Goal: Task Accomplishment & Management: Use online tool/utility

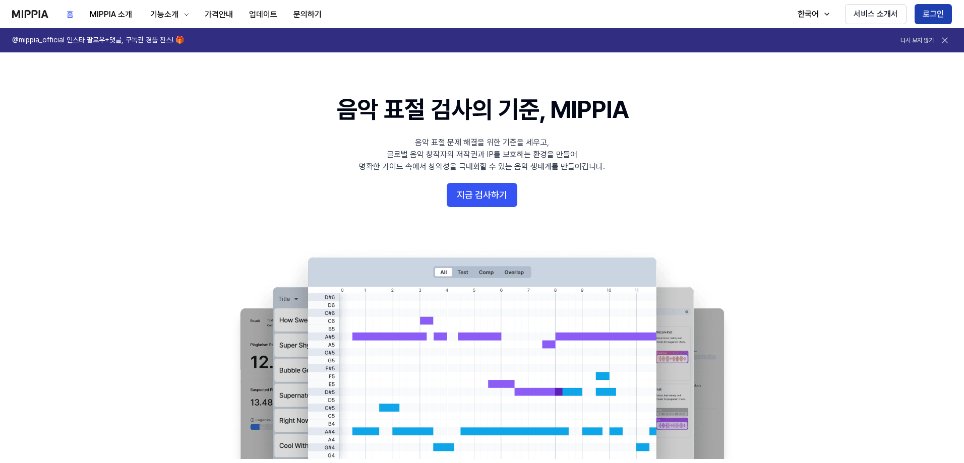
click at [926, 11] on button "로그인" at bounding box center [933, 14] width 37 height 20
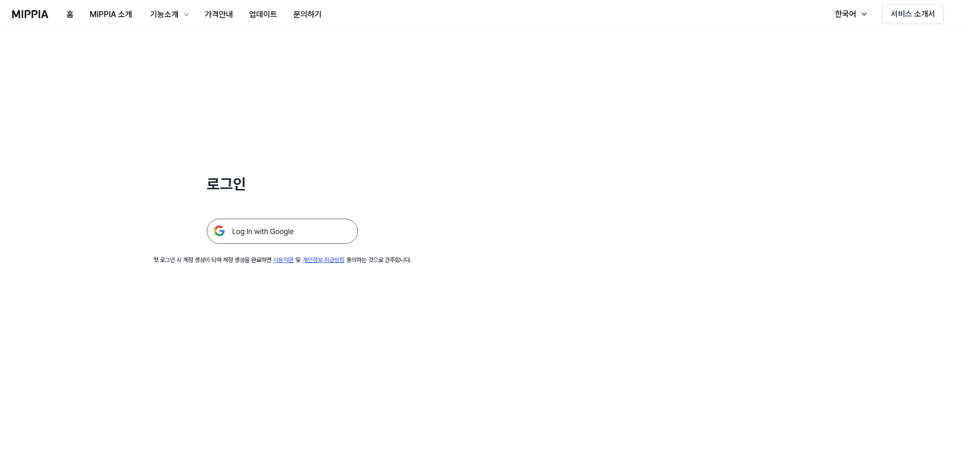
click at [315, 228] on img at bounding box center [282, 231] width 151 height 25
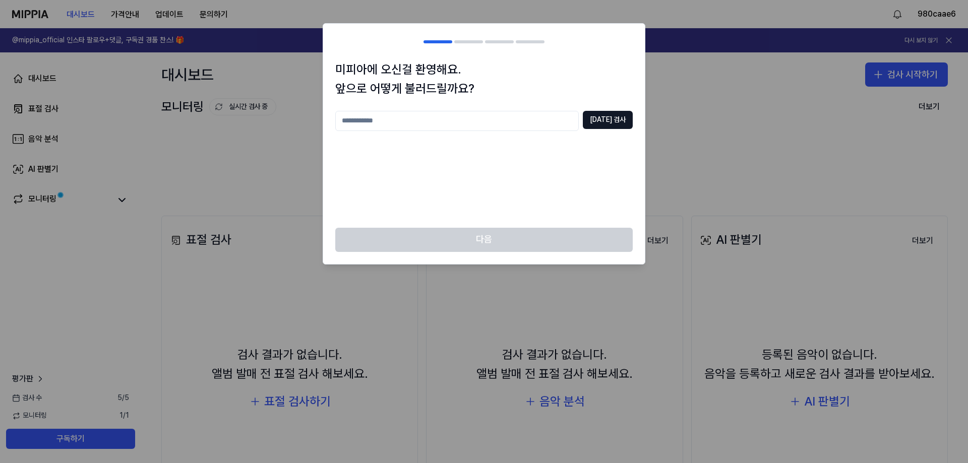
click at [506, 124] on input "text" at bounding box center [457, 121] width 244 height 20
type input "*"
click at [614, 116] on button "중복 검사" at bounding box center [608, 120] width 50 height 18
drag, startPoint x: 432, startPoint y: 121, endPoint x: 206, endPoint y: 121, distance: 226.4
click at [210, 121] on body "대시보드 가격안내 업데이트 문의하기 980caae6 @mippia_official 인스타 팔로우+댓글, 구독권 경품 찬스! 🎁 다시 보지 않기…" at bounding box center [484, 231] width 968 height 463
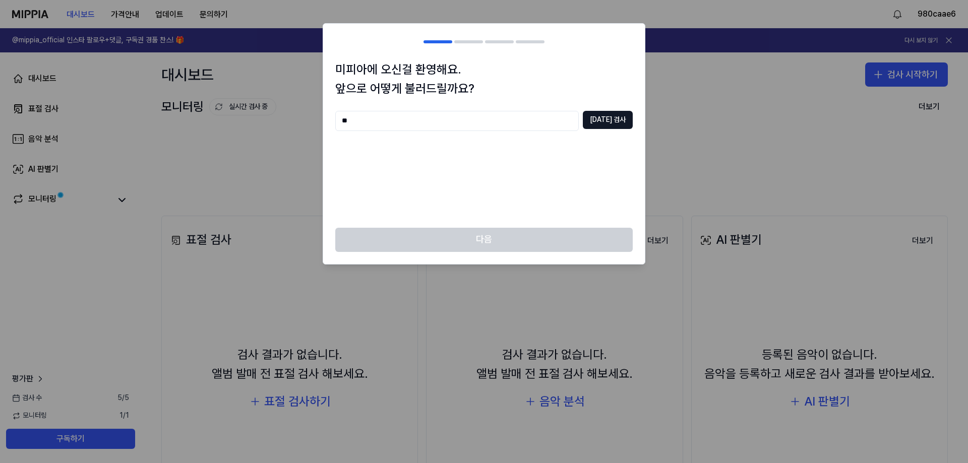
type input "*"
type input "****"
click at [606, 114] on button "중복 검사" at bounding box center [608, 120] width 50 height 18
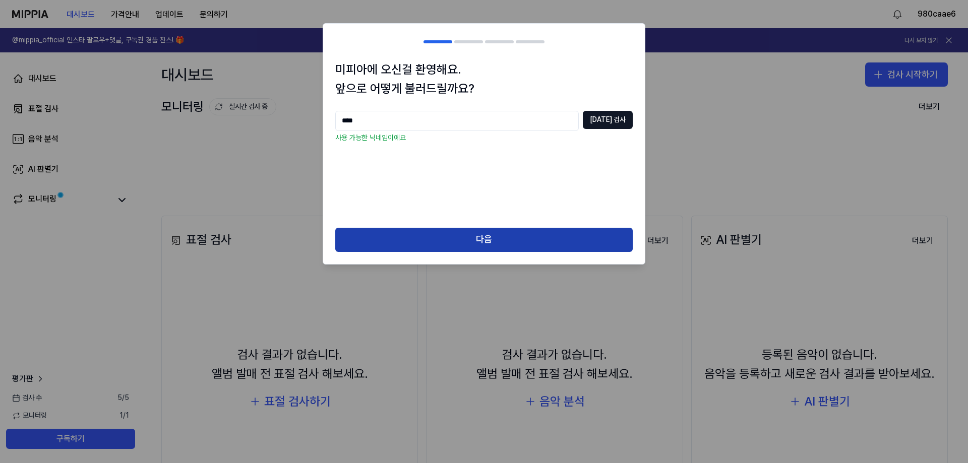
click at [502, 244] on button "다음" at bounding box center [484, 240] width 298 height 24
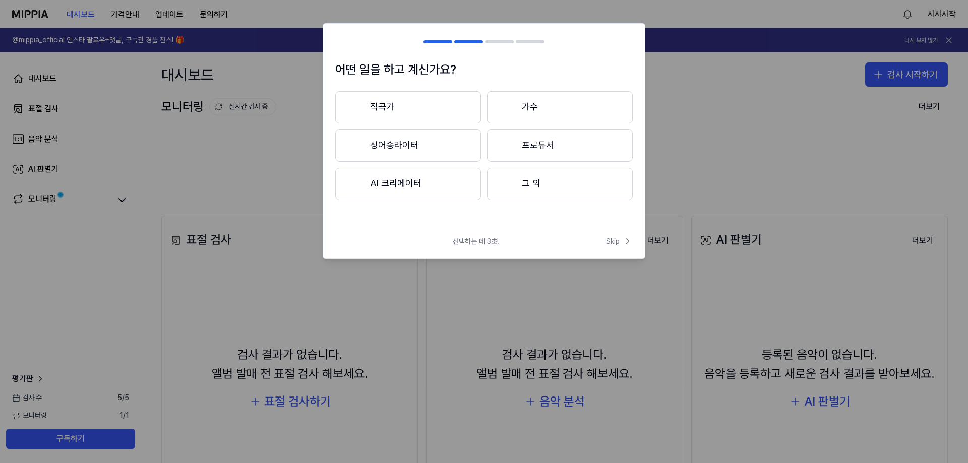
click at [463, 185] on button "AI 크리에이터" at bounding box center [408, 184] width 146 height 32
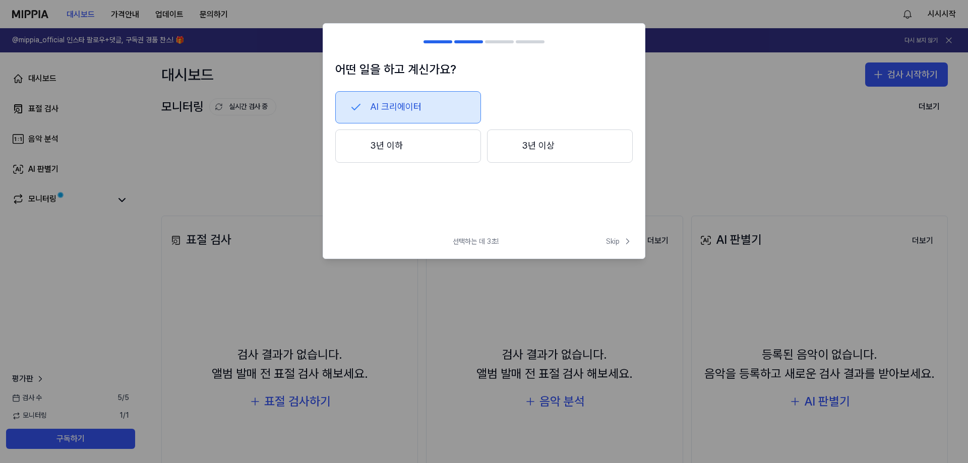
click at [451, 143] on button "3년 이하" at bounding box center [408, 146] width 146 height 33
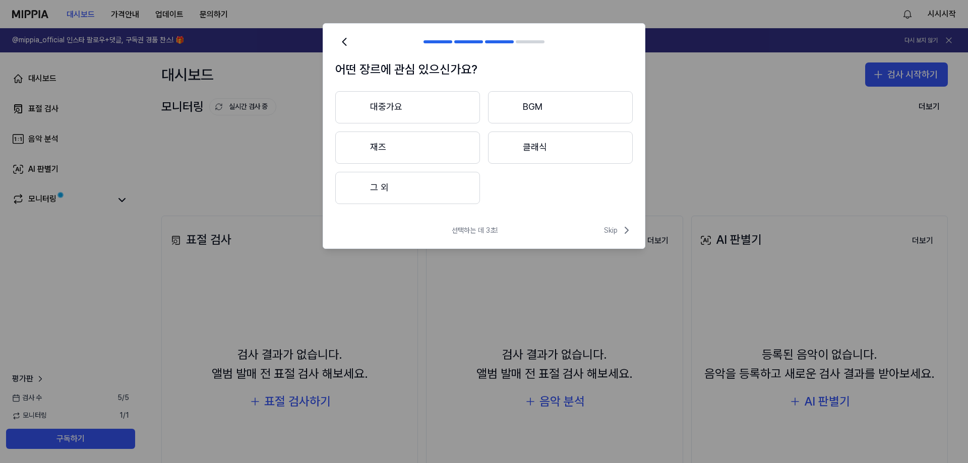
click at [455, 109] on button "대중가요" at bounding box center [407, 107] width 145 height 32
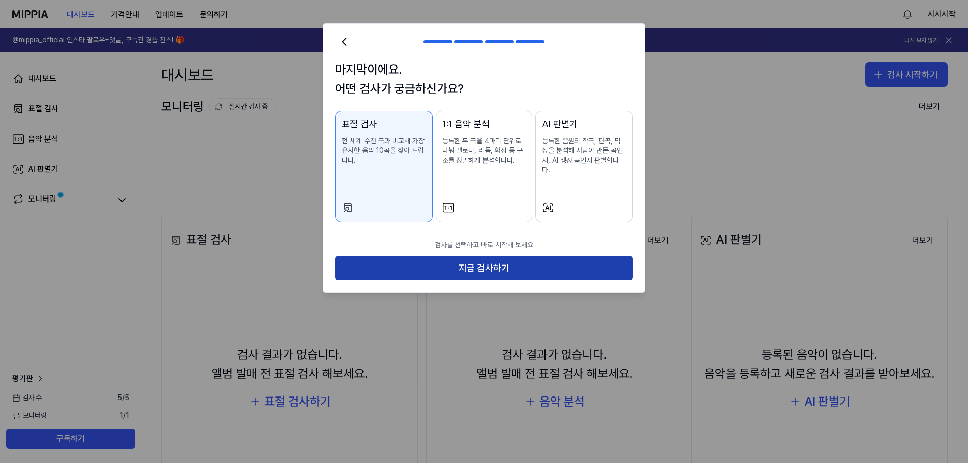
click at [498, 256] on button "지금 검사하기" at bounding box center [484, 268] width 298 height 24
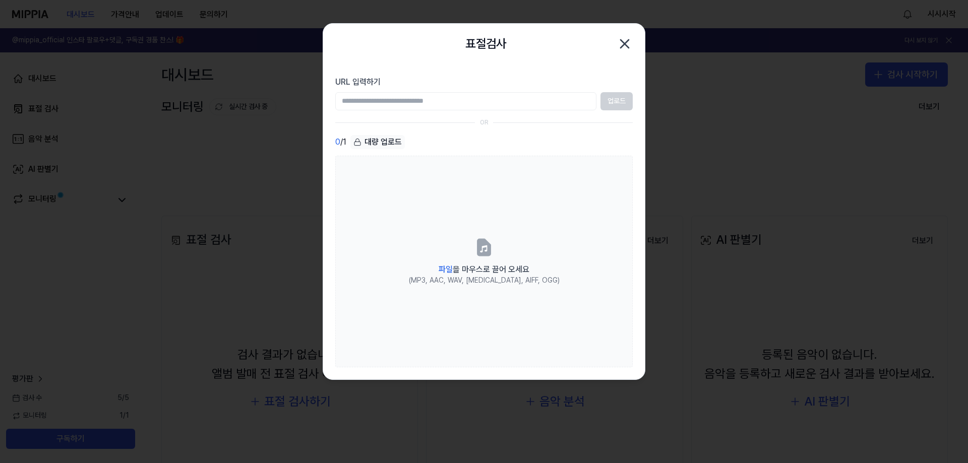
click at [561, 99] on input "URL 입력하기" at bounding box center [465, 101] width 261 height 18
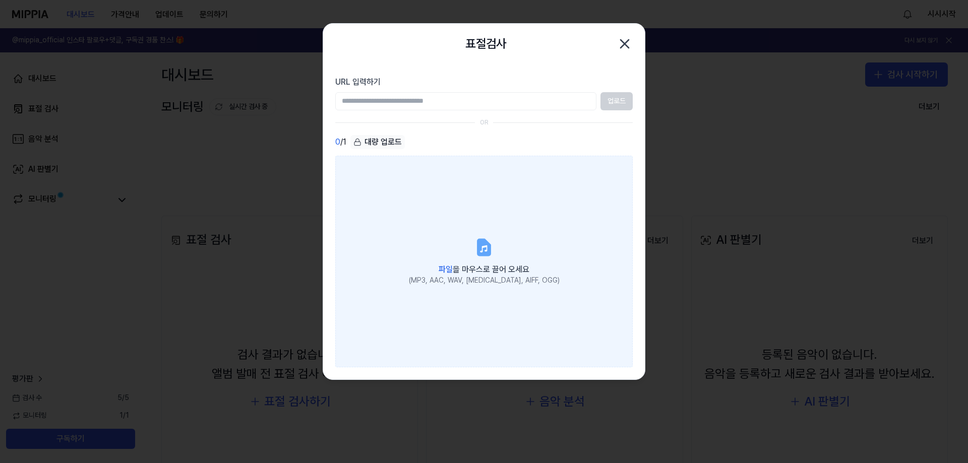
click at [487, 254] on icon at bounding box center [484, 248] width 12 height 16
click at [0, 0] on input "파일 을 마우스로 끌어 오세요 (MP3, AAC, WAV, FLAC, AIFF, OGG)" at bounding box center [0, 0] width 0 height 0
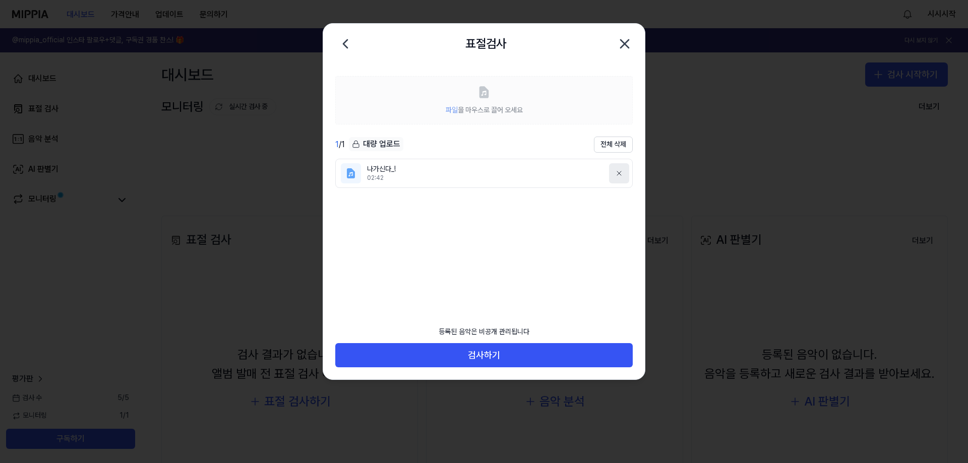
click at [618, 170] on icon at bounding box center [619, 173] width 8 height 8
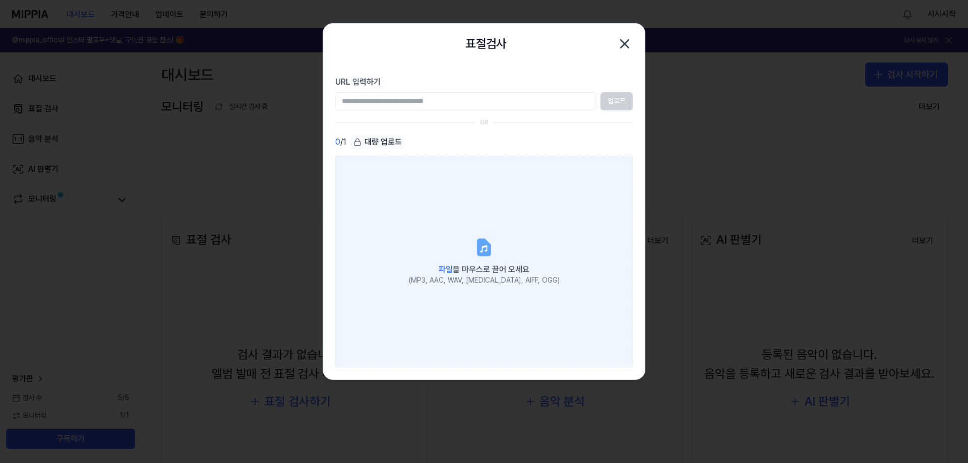
click at [498, 244] on label "파일 을 마우스로 끌어 오세요 (MP3, AAC, WAV, FLAC, AIFF, OGG)" at bounding box center [484, 262] width 298 height 212
click at [0, 0] on input "파일 을 마우스로 끌어 오세요 (MP3, AAC, WAV, FLAC, AIFF, OGG)" at bounding box center [0, 0] width 0 height 0
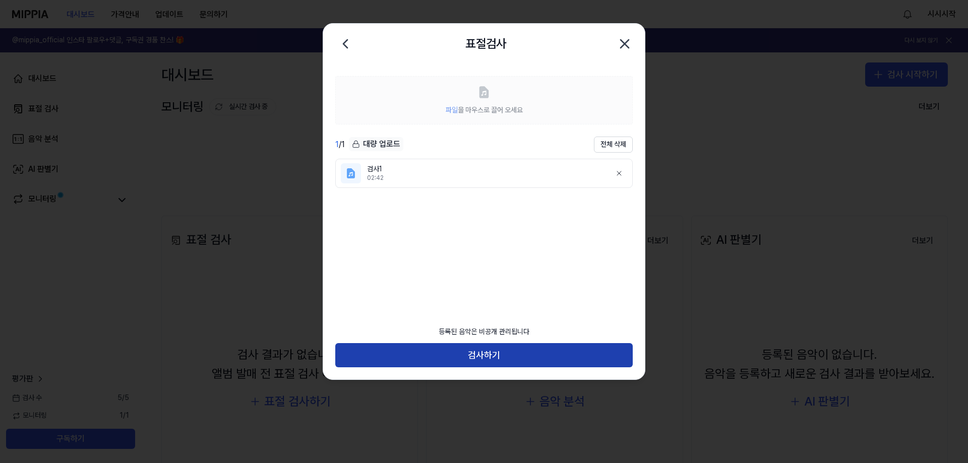
click at [524, 352] on button "검사하기" at bounding box center [484, 355] width 298 height 24
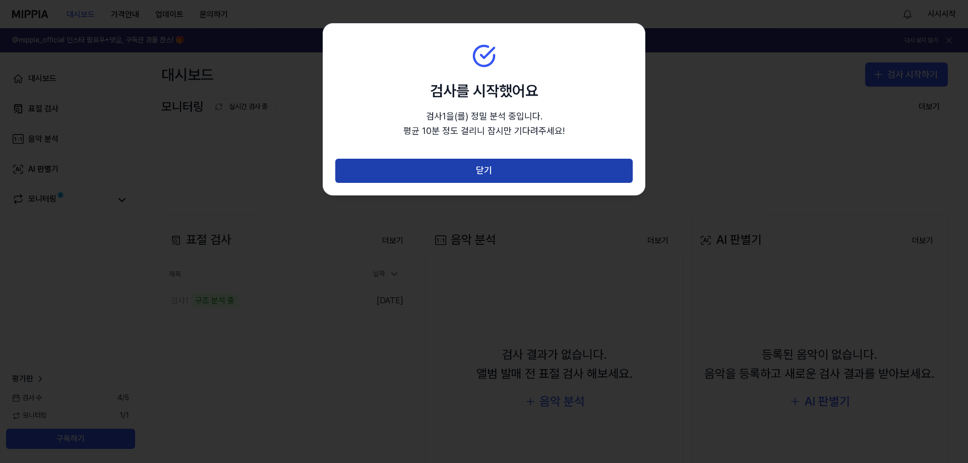
click at [539, 172] on button "닫기" at bounding box center [484, 171] width 298 height 24
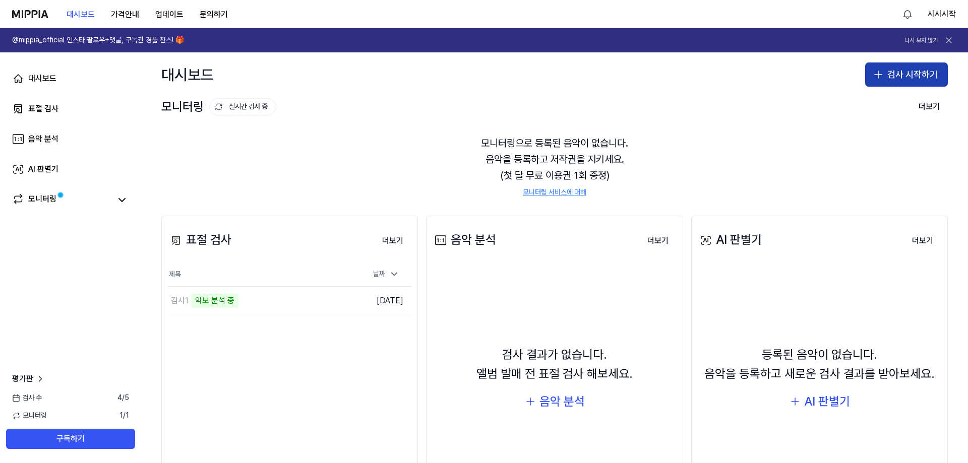
click at [897, 71] on button "검사 시작하기" at bounding box center [906, 75] width 83 height 24
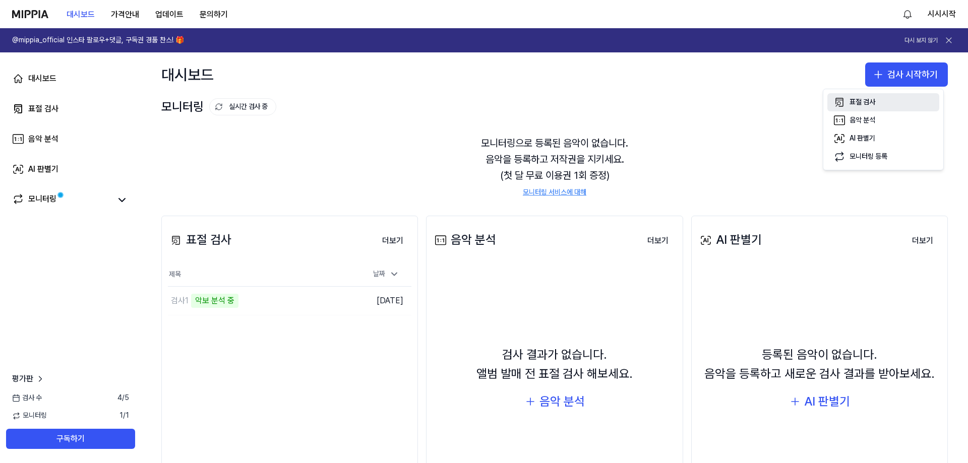
click at [895, 102] on button "표절 검사" at bounding box center [883, 102] width 112 height 18
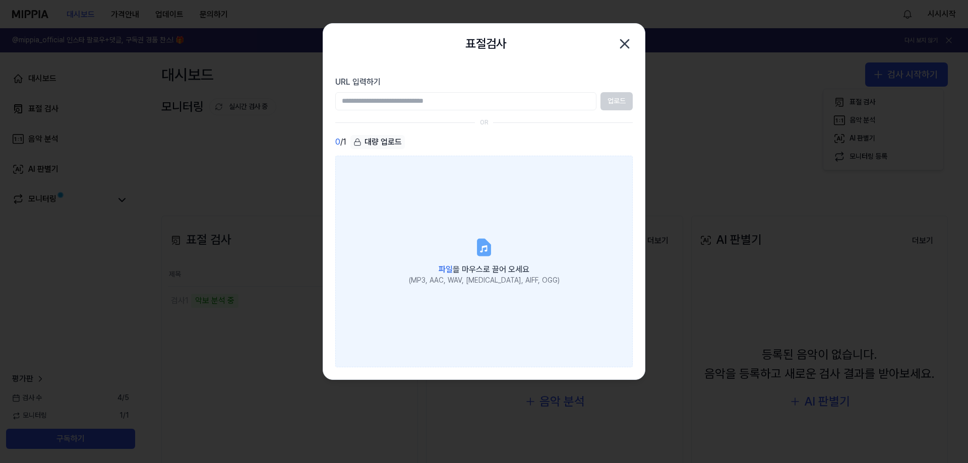
click at [495, 241] on label "파일 을 마우스로 끌어 오세요 (MP3, AAC, WAV, FLAC, AIFF, OGG)" at bounding box center [484, 262] width 298 height 212
click at [0, 0] on input "파일 을 마우스로 끌어 오세요 (MP3, AAC, WAV, FLAC, AIFF, OGG)" at bounding box center [0, 0] width 0 height 0
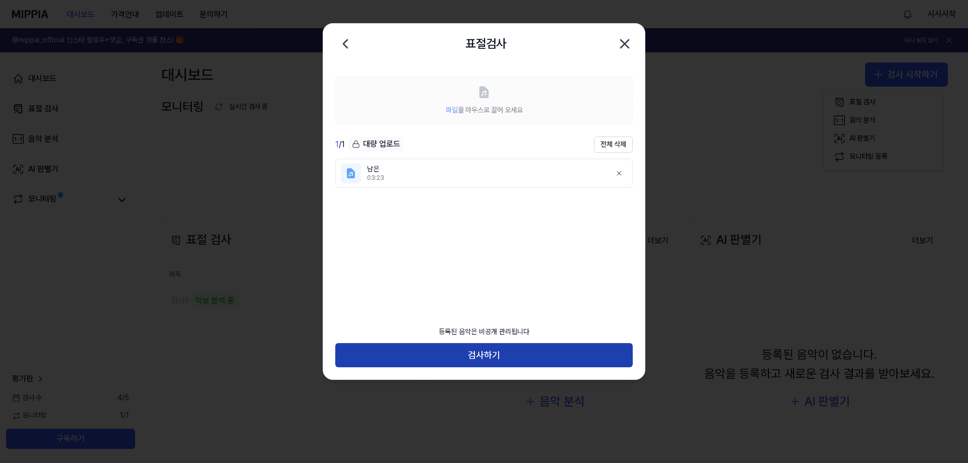
click at [486, 354] on button "검사하기" at bounding box center [484, 355] width 298 height 24
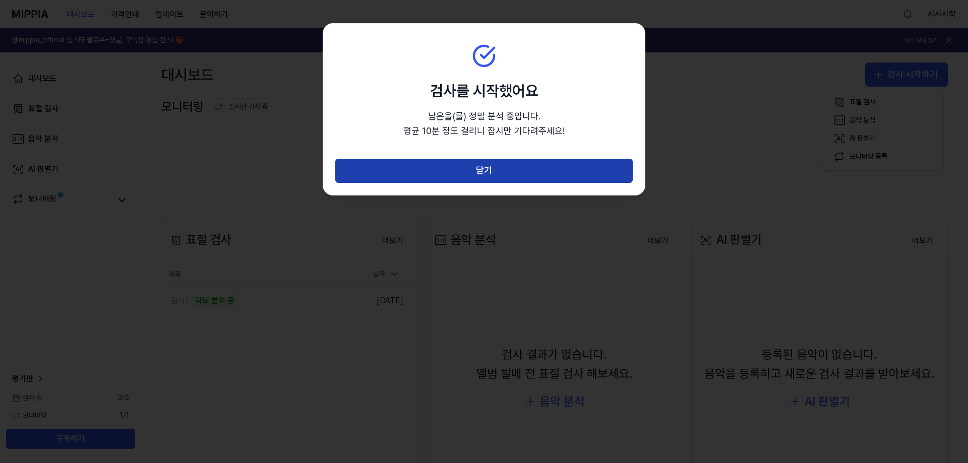
click at [488, 178] on button "닫기" at bounding box center [484, 171] width 298 height 24
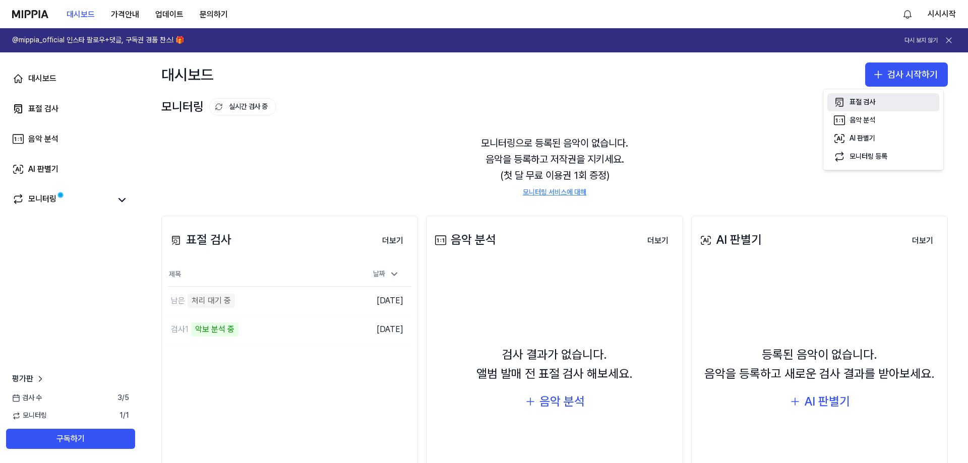
click at [885, 100] on button "표절 검사" at bounding box center [883, 102] width 112 height 18
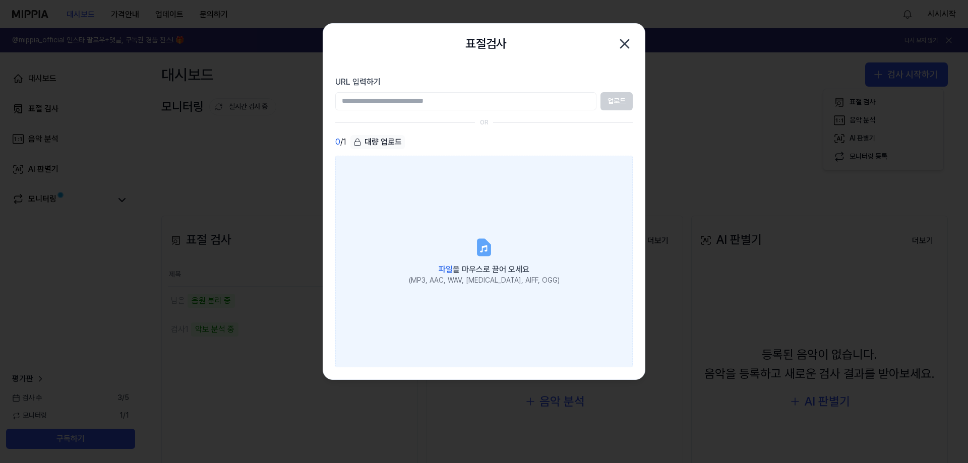
click at [520, 244] on label "파일 을 마우스로 끌어 오세요 (MP3, AAC, WAV, FLAC, AIFF, OGG)" at bounding box center [484, 262] width 298 height 212
click at [0, 0] on input "파일 을 마우스로 끌어 오세요 (MP3, AAC, WAV, FLAC, AIFF, OGG)" at bounding box center [0, 0] width 0 height 0
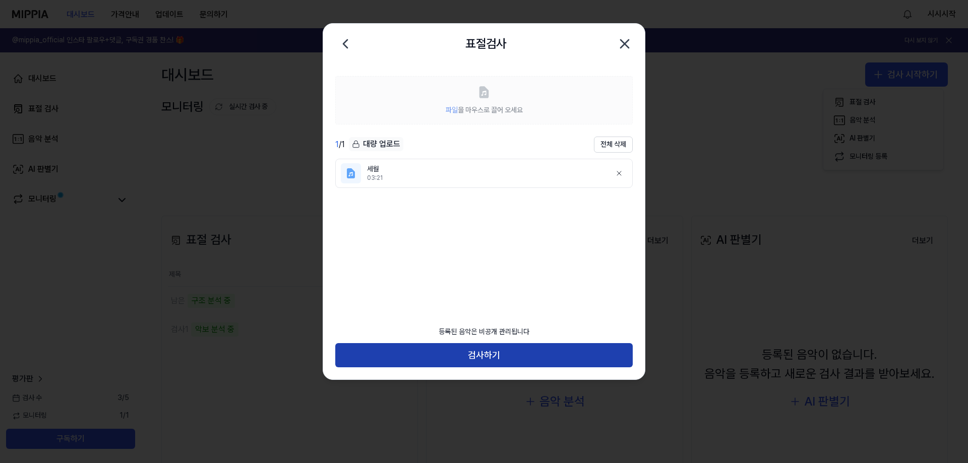
click at [509, 352] on button "검사하기" at bounding box center [484, 355] width 298 height 24
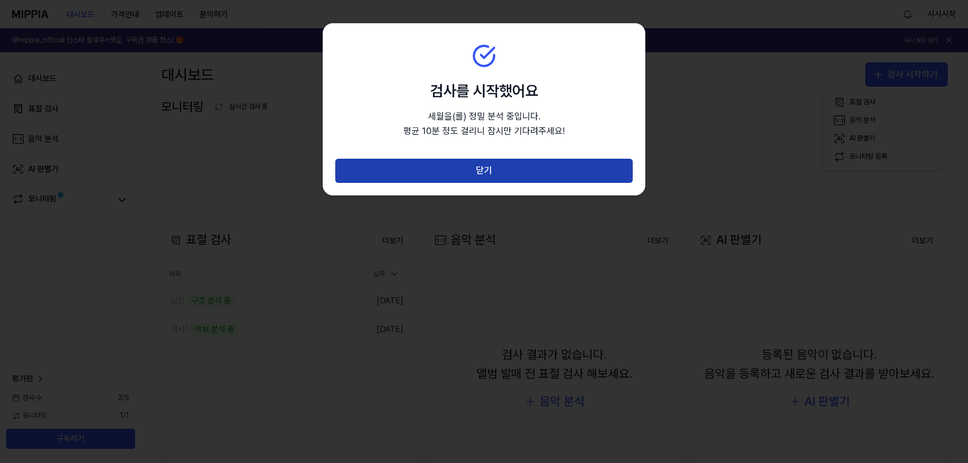
click at [510, 169] on button "닫기" at bounding box center [484, 171] width 298 height 24
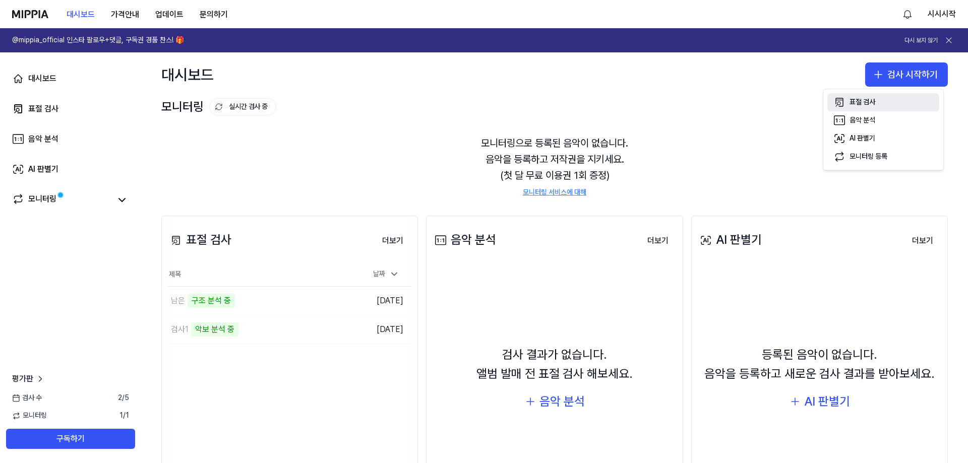
click at [884, 101] on button "표절 검사" at bounding box center [883, 102] width 112 height 18
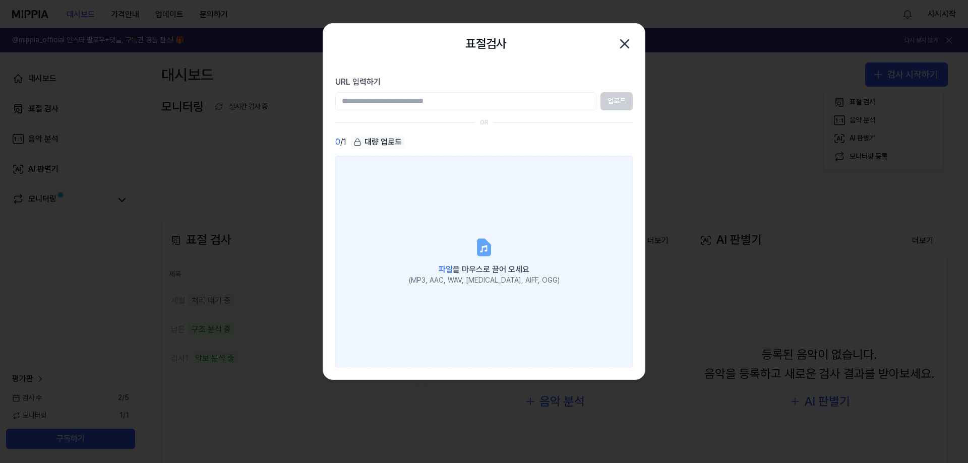
click at [470, 238] on label "파일 을 마우스로 끌어 오세요 (MP3, AAC, WAV, FLAC, AIFF, OGG)" at bounding box center [484, 262] width 298 height 212
click at [0, 0] on input "파일 을 마우스로 끌어 오세요 (MP3, AAC, WAV, FLAC, AIFF, OGG)" at bounding box center [0, 0] width 0 height 0
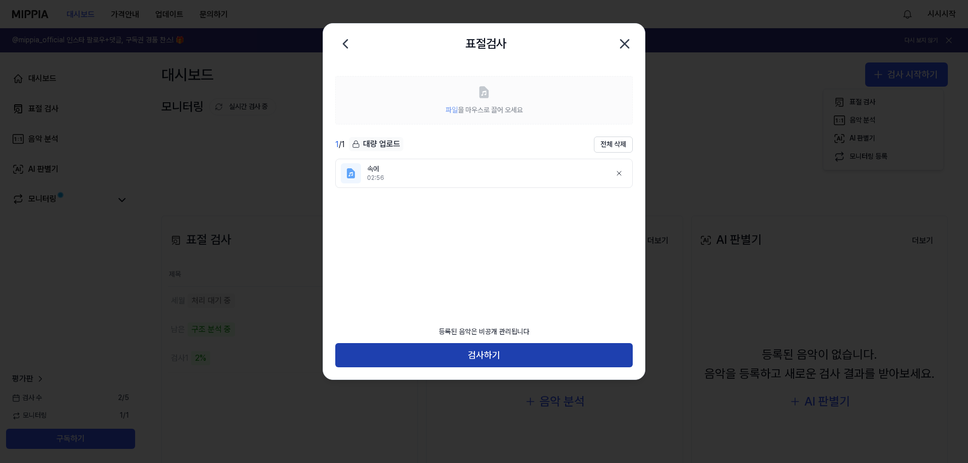
click at [507, 359] on button "검사하기" at bounding box center [484, 355] width 298 height 24
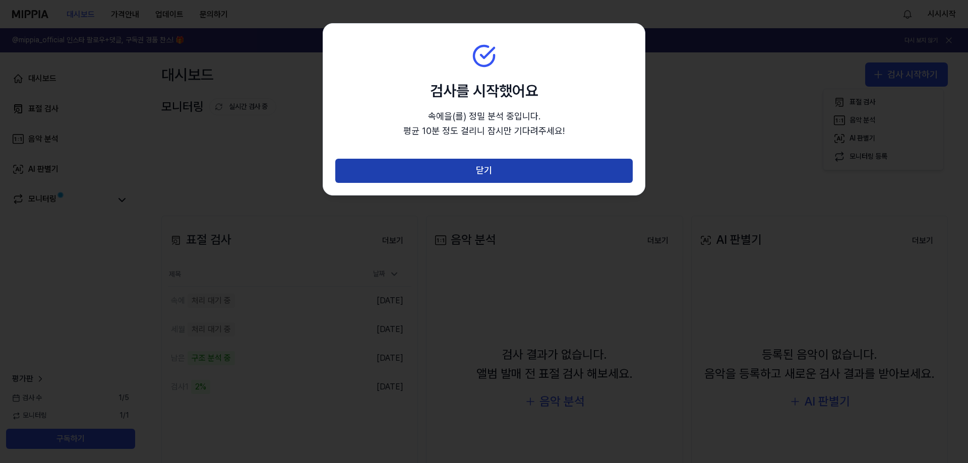
click at [435, 171] on button "닫기" at bounding box center [484, 171] width 298 height 24
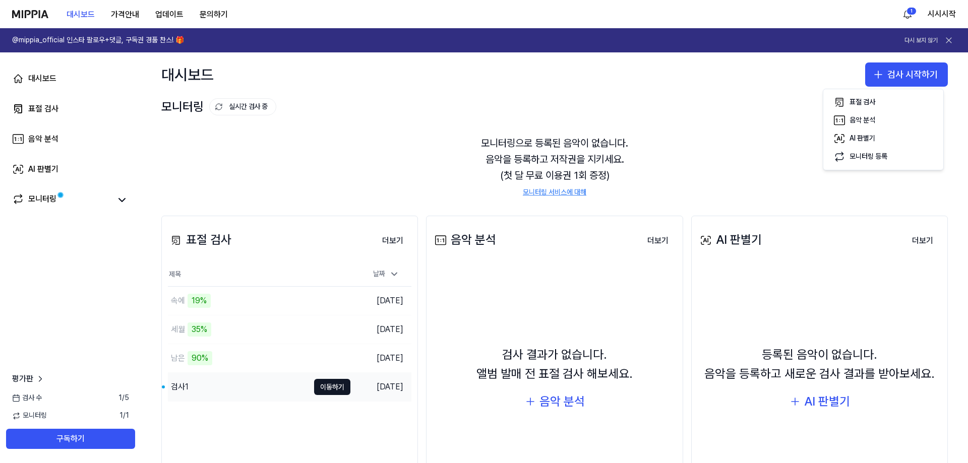
click at [242, 386] on div "검사1" at bounding box center [238, 387] width 141 height 28
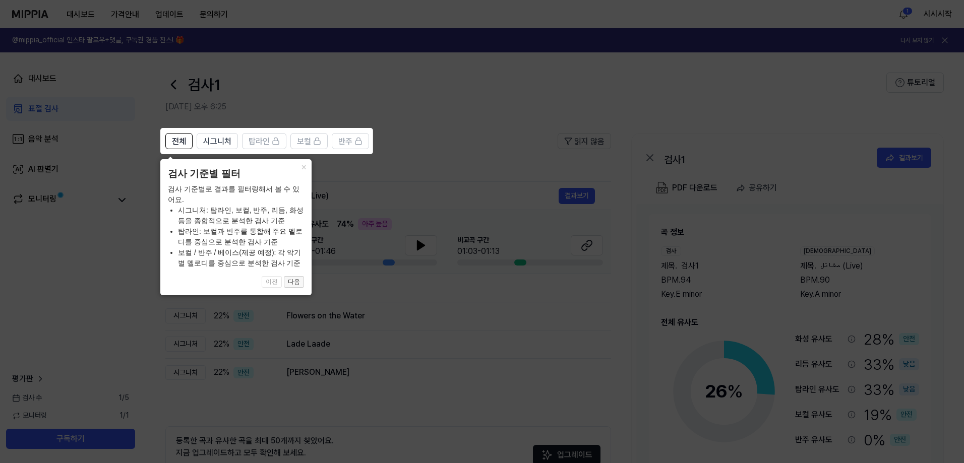
click at [294, 283] on button "다음" at bounding box center [294, 282] width 20 height 12
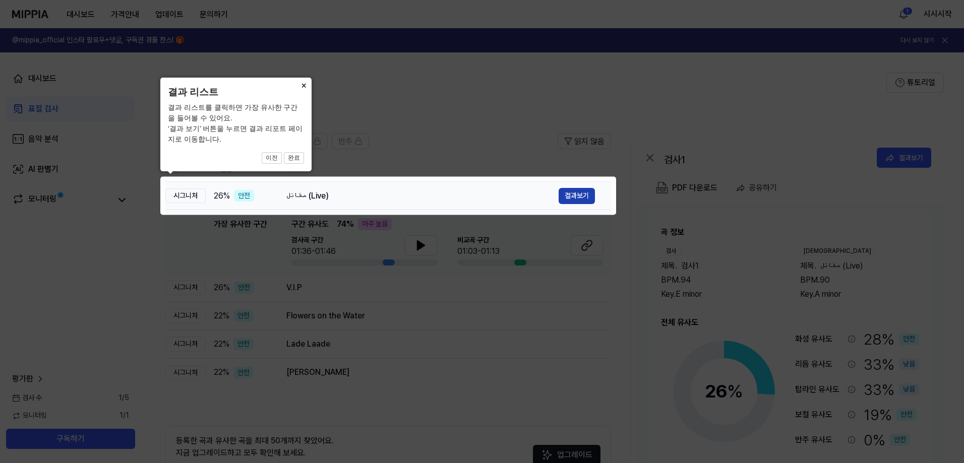
click at [578, 194] on button "결과보기" at bounding box center [577, 196] width 36 height 16
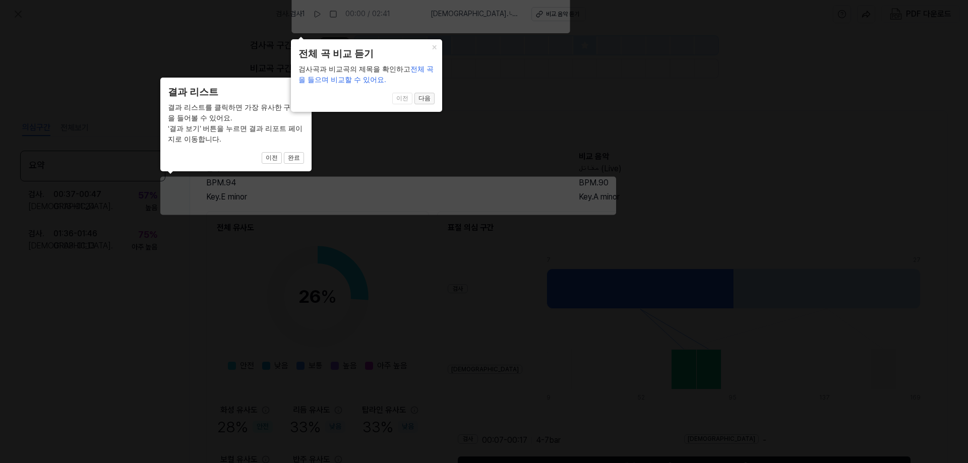
click at [424, 99] on button "다음" at bounding box center [424, 99] width 20 height 12
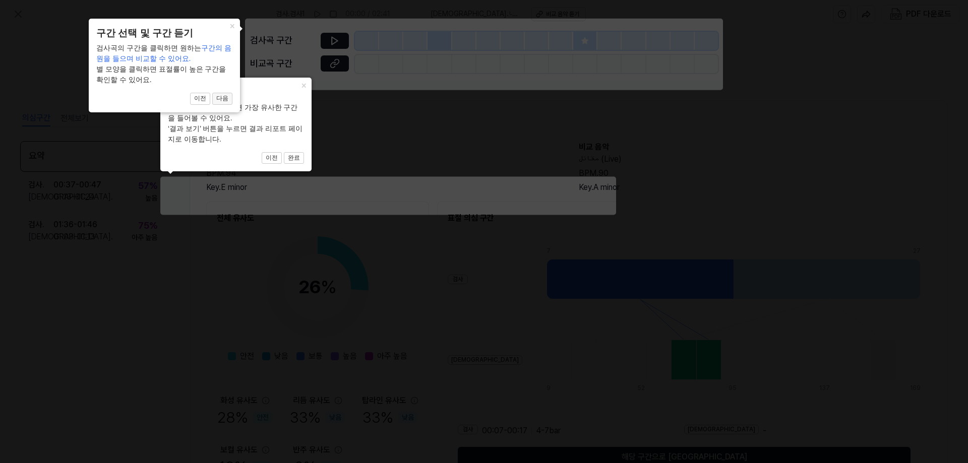
click at [224, 97] on button "다음" at bounding box center [222, 99] width 20 height 12
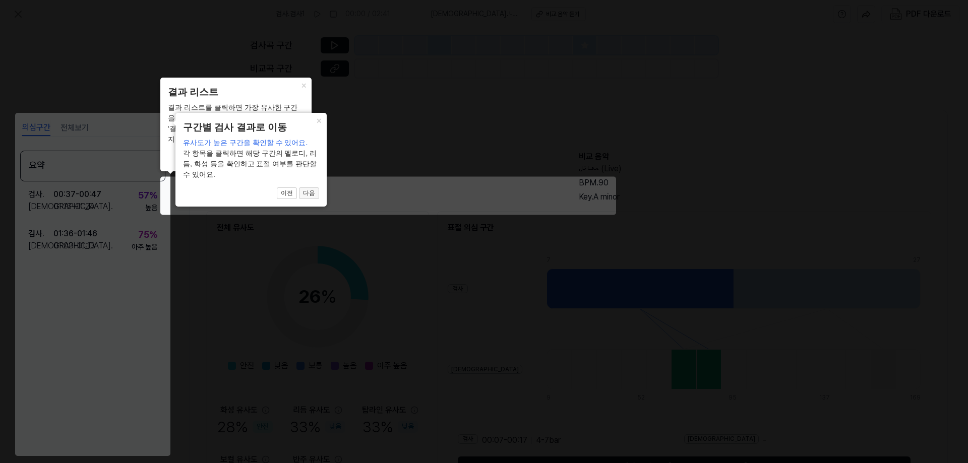
click at [317, 192] on button "다음" at bounding box center [309, 194] width 20 height 12
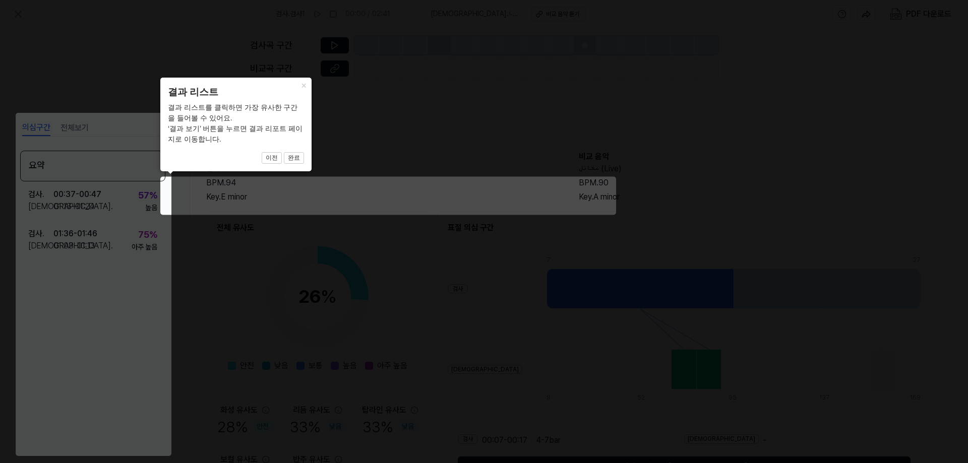
scroll to position [71, 0]
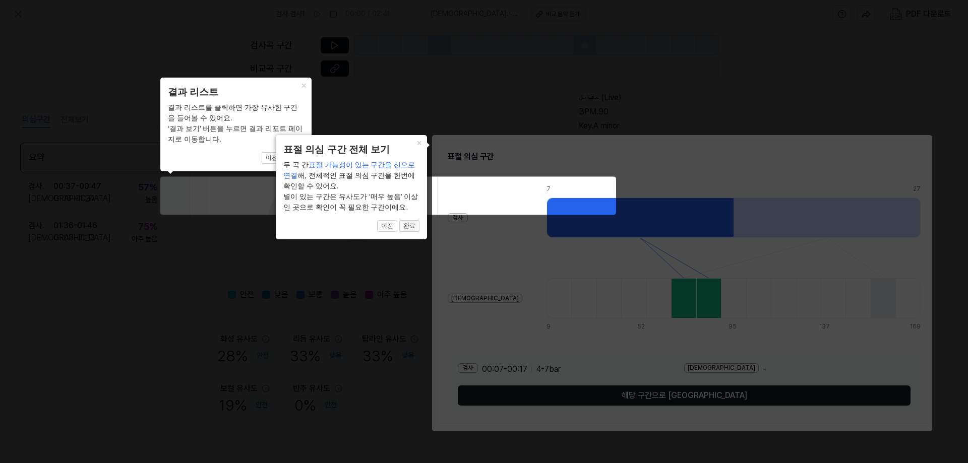
click at [410, 224] on button "완료" at bounding box center [409, 226] width 20 height 12
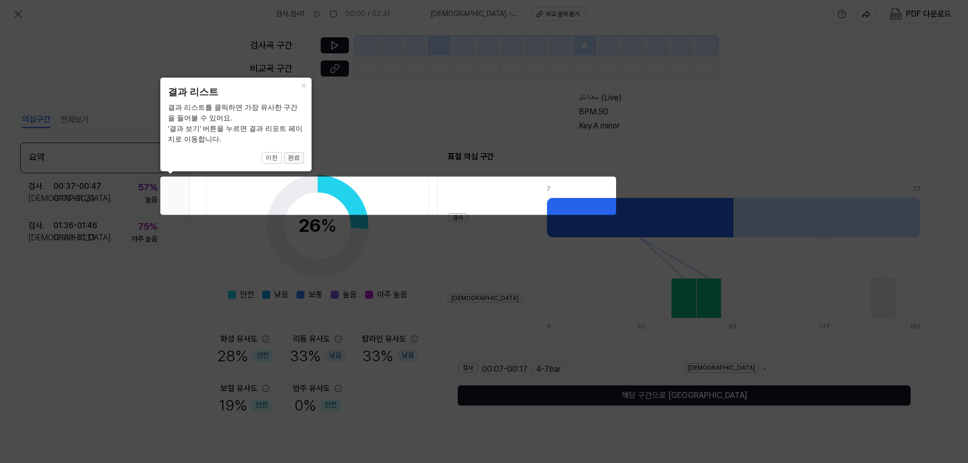
click at [291, 160] on button "완료" at bounding box center [294, 158] width 20 height 12
click at [299, 160] on button "완료" at bounding box center [294, 158] width 20 height 12
click at [305, 86] on button "×" at bounding box center [303, 85] width 16 height 14
click at [280, 154] on button "이전" at bounding box center [272, 158] width 20 height 12
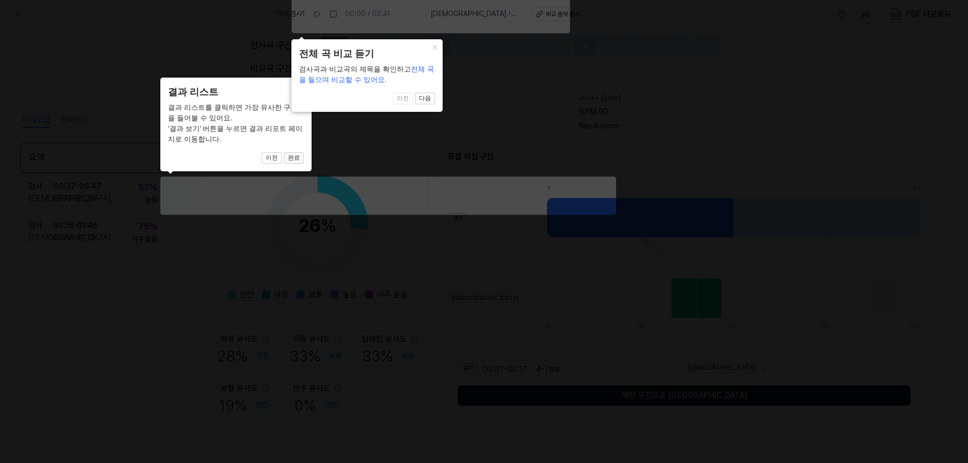
click at [292, 157] on button "완료" at bounding box center [294, 158] width 20 height 12
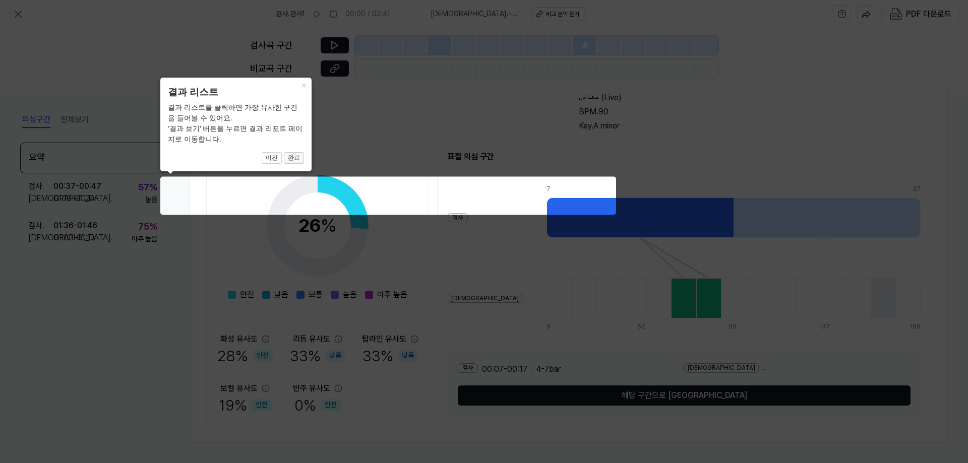
click at [294, 157] on button "완료" at bounding box center [294, 158] width 20 height 12
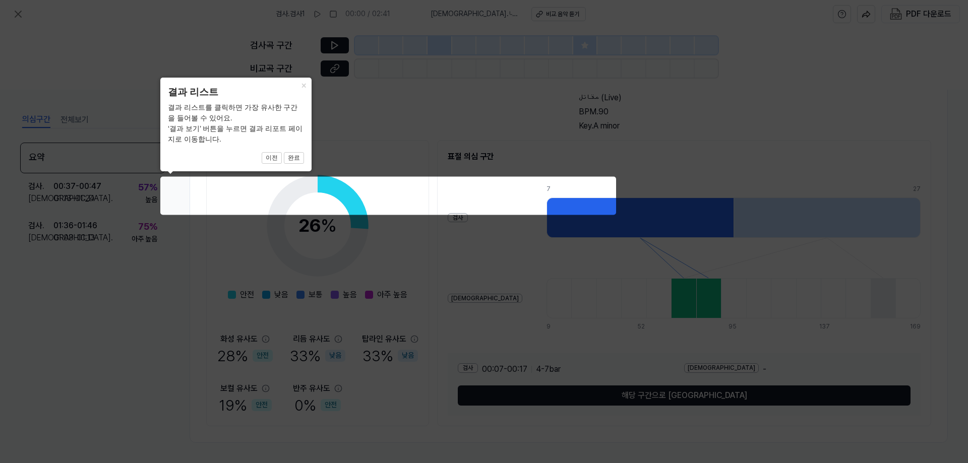
click at [479, 208] on icon at bounding box center [484, 231] width 968 height 463
click at [476, 235] on icon at bounding box center [484, 231] width 968 height 463
click at [476, 240] on icon at bounding box center [484, 231] width 968 height 463
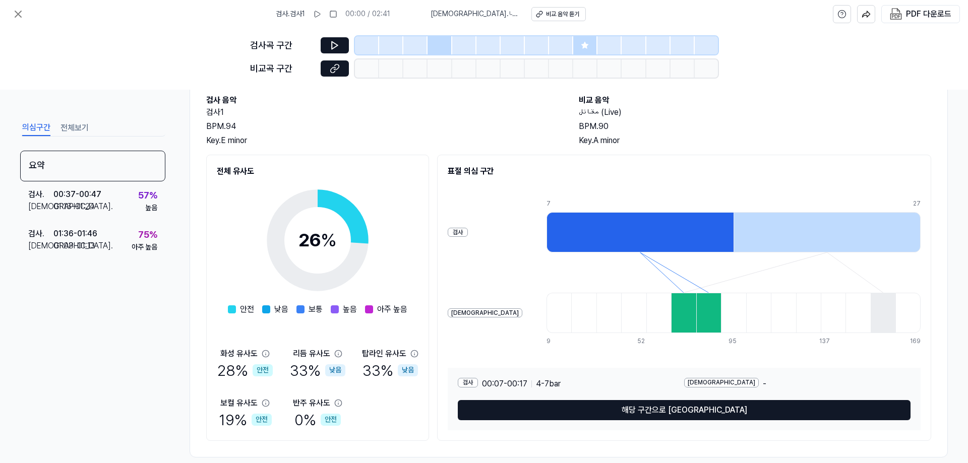
scroll to position [71, 0]
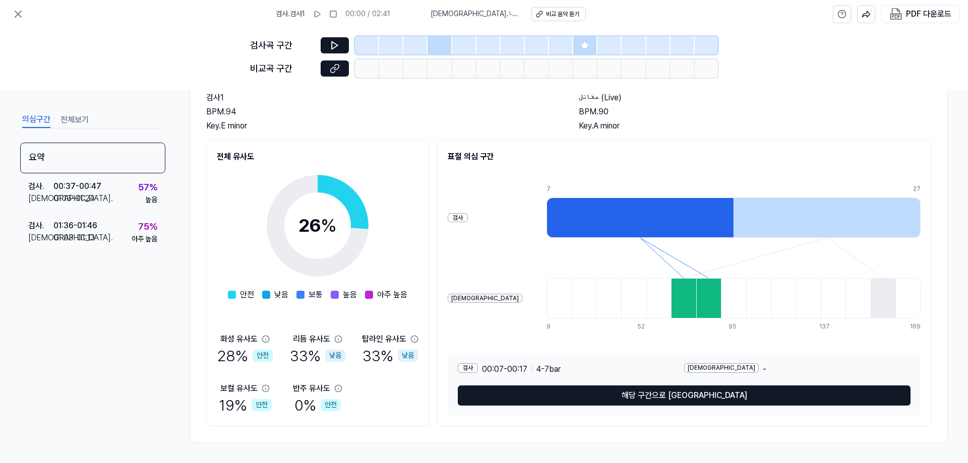
click at [671, 301] on div at bounding box center [683, 298] width 25 height 40
click at [696, 295] on div at bounding box center [708, 298] width 25 height 40
click at [339, 42] on icon at bounding box center [335, 45] width 10 height 10
click at [334, 40] on button at bounding box center [335, 45] width 28 height 16
drag, startPoint x: 553, startPoint y: 99, endPoint x: 641, endPoint y: 135, distance: 95.0
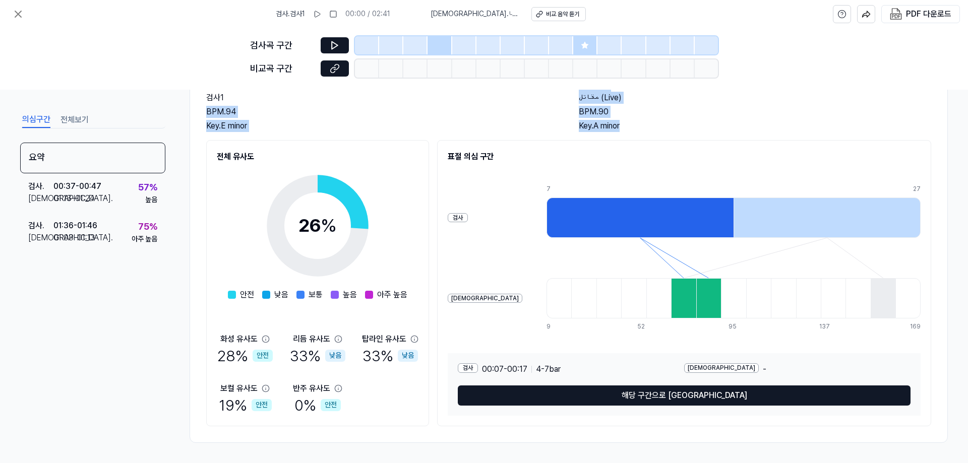
click at [641, 135] on div "요약 검사 음악 검사1 BPM. 94 Key. E minor 비교 음악 مقاتل (Live) BPM. 90 Key. A minor 전체 유사…" at bounding box center [569, 241] width 758 height 404
click at [656, 110] on div "BPM. 90" at bounding box center [755, 112] width 352 height 12
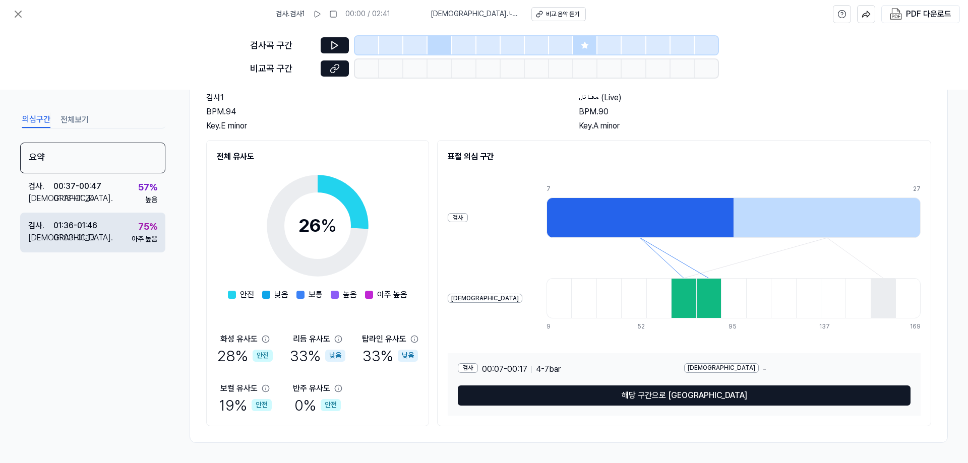
click at [129, 221] on div "검사 . 01:36 - 01:46 비교 . 01:03 - 01:13 75 % 아주 높음" at bounding box center [92, 232] width 145 height 39
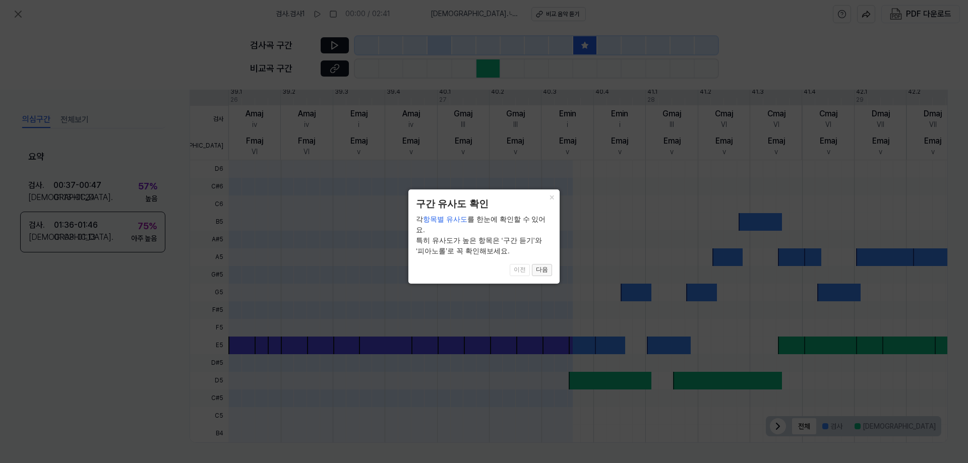
click at [548, 264] on button "다음" at bounding box center [542, 270] width 20 height 12
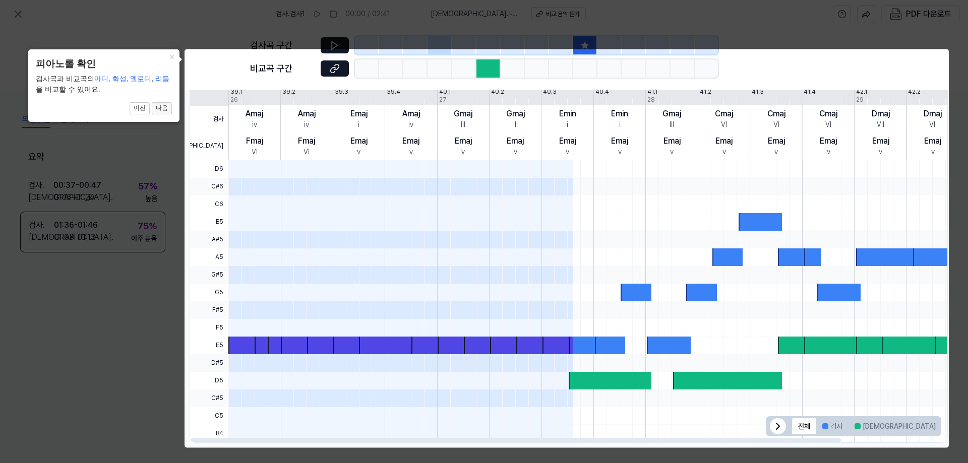
click at [167, 108] on button "다음" at bounding box center [162, 108] width 20 height 12
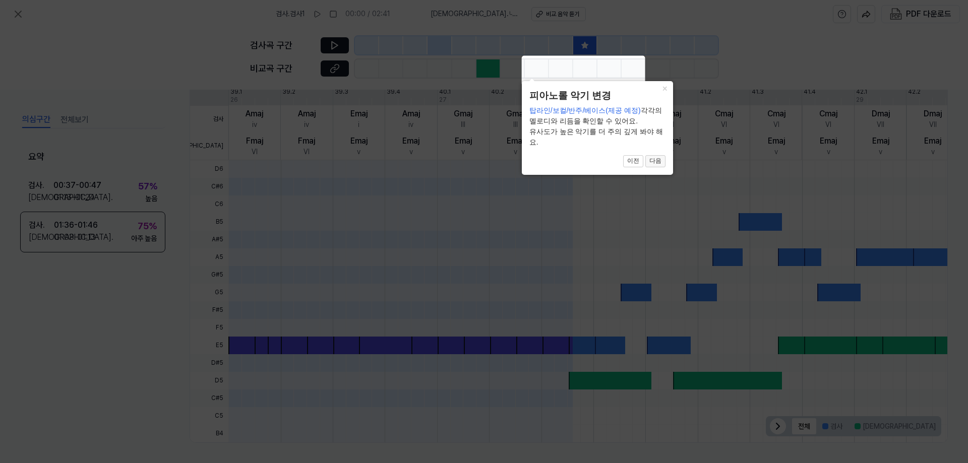
click at [657, 158] on button "다음" at bounding box center [655, 161] width 20 height 12
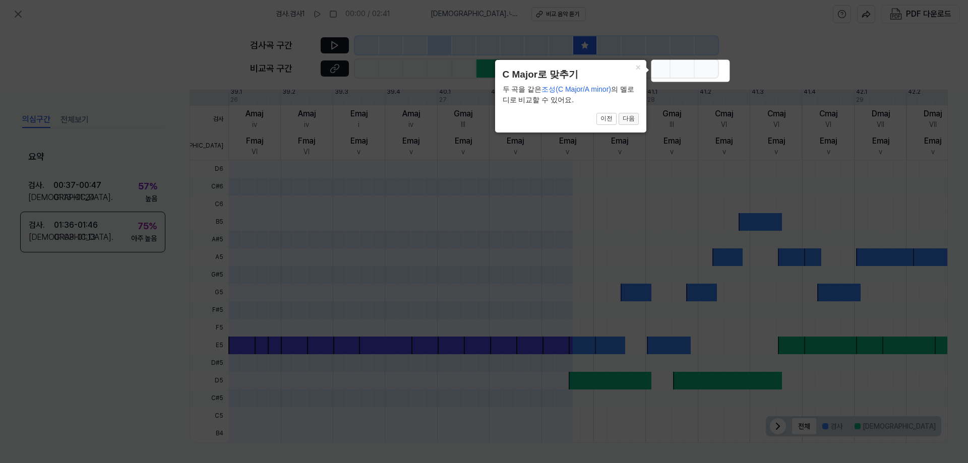
click at [637, 117] on button "다음" at bounding box center [629, 119] width 20 height 12
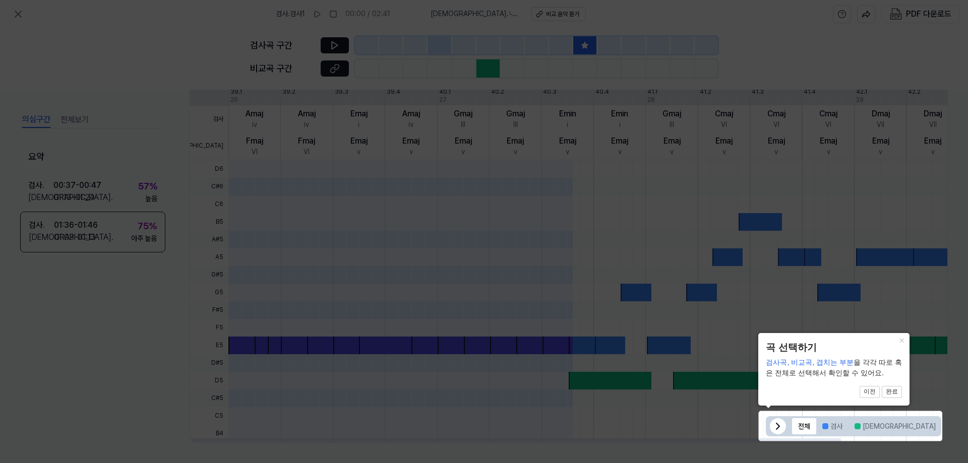
click at [778, 426] on icon at bounding box center [778, 427] width 12 height 12
click at [923, 423] on icon at bounding box center [929, 427] width 12 height 12
click at [807, 425] on button "전체" at bounding box center [804, 427] width 24 height 16
click at [891, 393] on button "완료" at bounding box center [892, 392] width 20 height 12
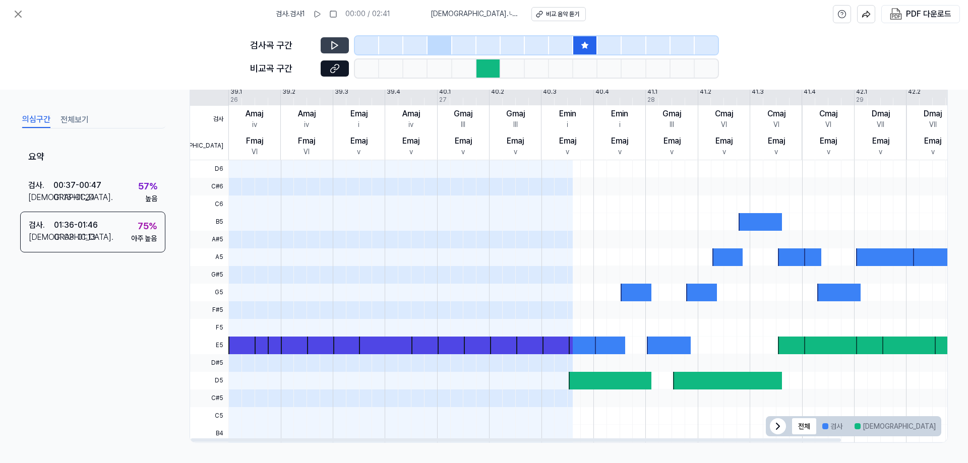
click at [337, 45] on icon at bounding box center [335, 46] width 6 height 8
click at [479, 67] on div at bounding box center [489, 69] width 24 height 18
click at [483, 67] on div at bounding box center [489, 69] width 24 height 18
click at [458, 47] on div at bounding box center [464, 45] width 24 height 18
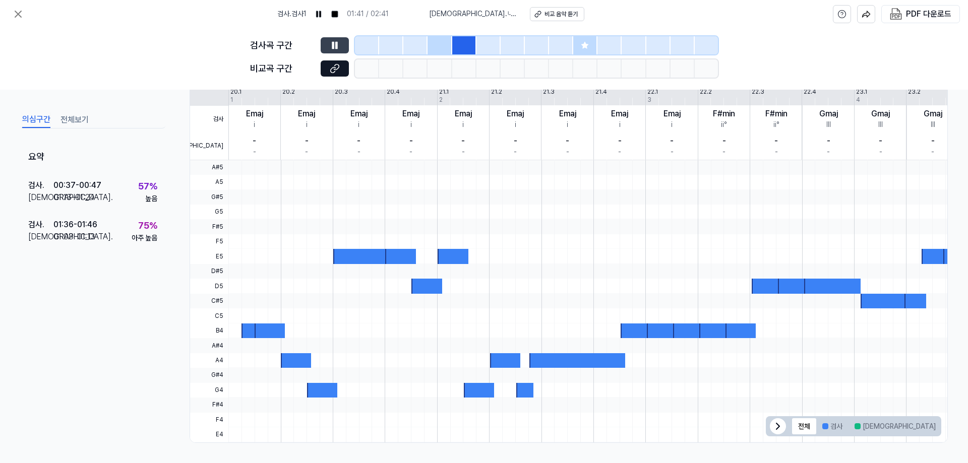
scroll to position [207, 0]
click at [486, 47] on div at bounding box center [489, 45] width 24 height 18
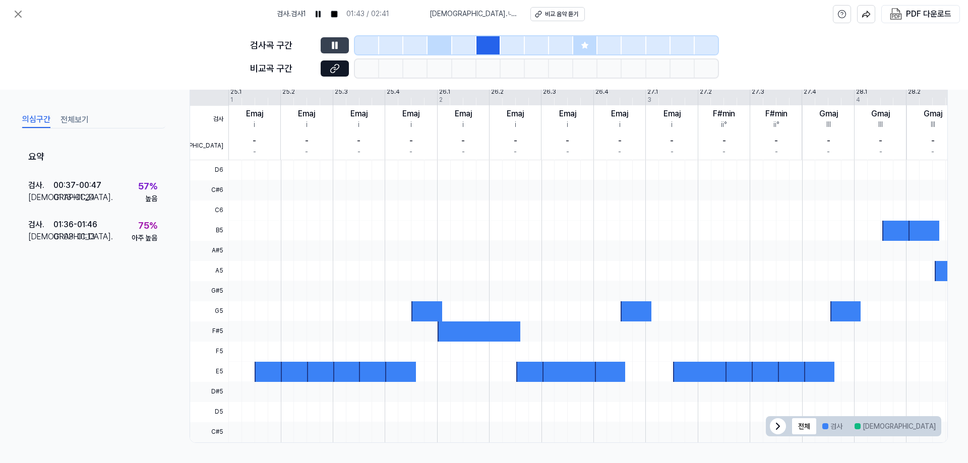
click at [506, 46] on div at bounding box center [513, 45] width 24 height 18
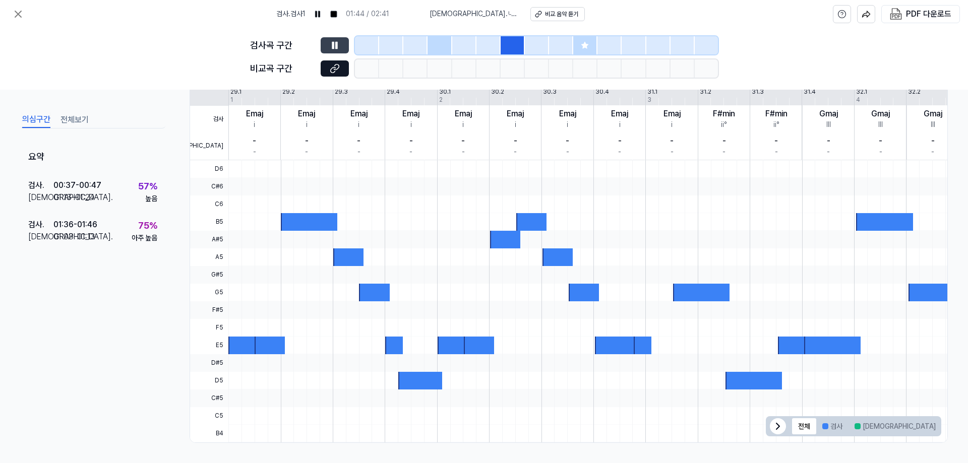
drag, startPoint x: 532, startPoint y: 41, endPoint x: 543, endPoint y: 41, distance: 11.1
click at [534, 41] on div at bounding box center [537, 45] width 24 height 18
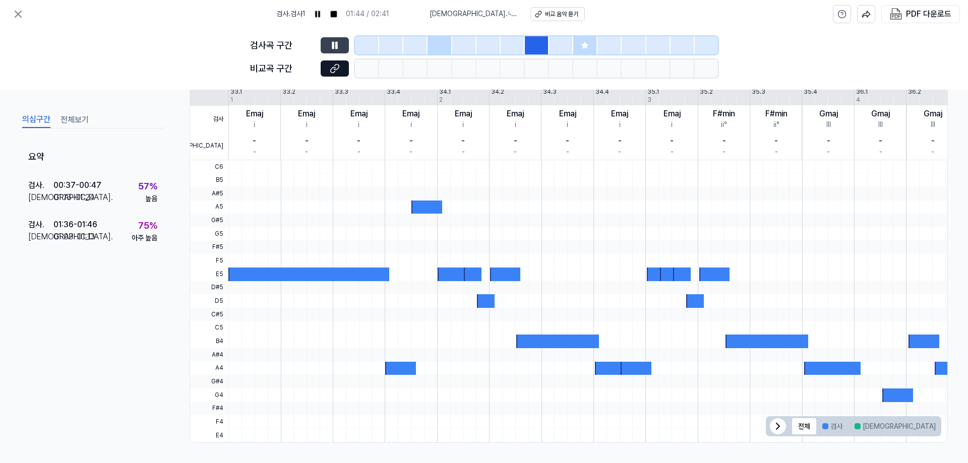
click at [594, 41] on div at bounding box center [585, 45] width 24 height 18
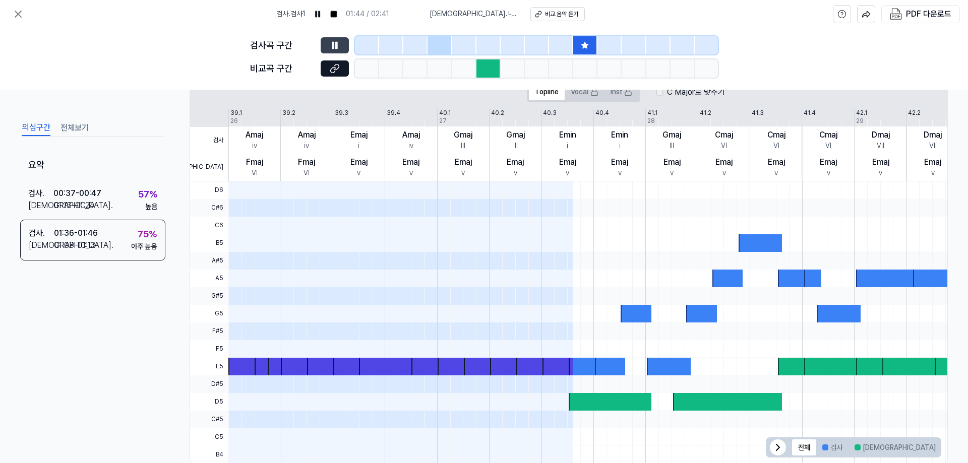
scroll to position [228, 0]
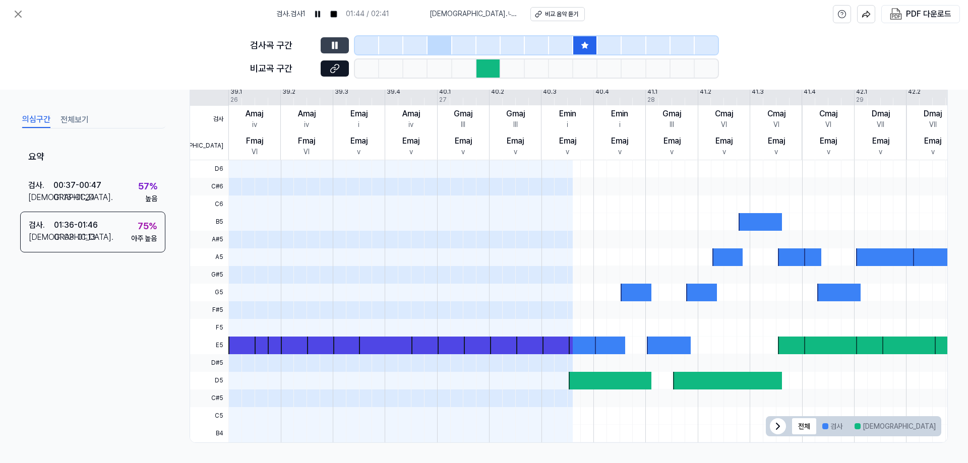
click at [588, 43] on icon at bounding box center [585, 45] width 8 height 8
click at [578, 209] on div at bounding box center [644, 205] width 833 height 18
click at [579, 216] on div at bounding box center [644, 222] width 833 height 18
click at [563, 213] on span at bounding box center [558, 222] width 31 height 18
click at [569, 211] on span at bounding box center [571, 205] width 5 height 18
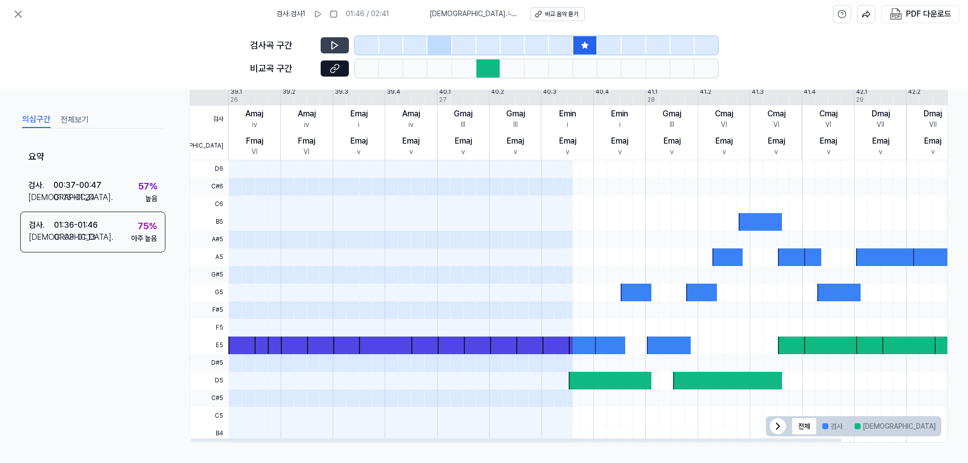
click at [337, 42] on icon at bounding box center [335, 45] width 10 height 10
click at [336, 43] on icon at bounding box center [337, 45] width 2 height 7
click at [551, 11] on div "비교 음악 듣기" at bounding box center [561, 14] width 33 height 9
click at [336, 46] on icon at bounding box center [335, 46] width 6 height 8
click at [861, 430] on button "[DEMOGRAPHIC_DATA]" at bounding box center [895, 427] width 93 height 16
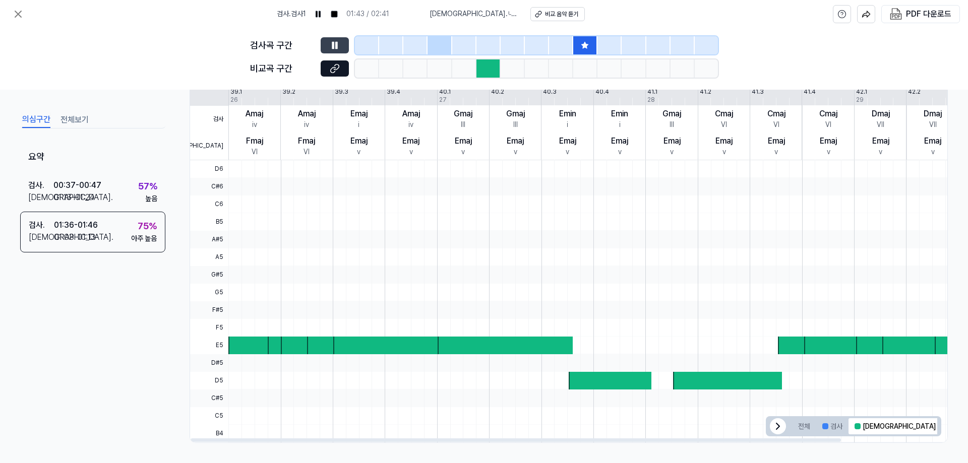
click at [942, 430] on button "겹치는 부분" at bounding box center [968, 427] width 52 height 16
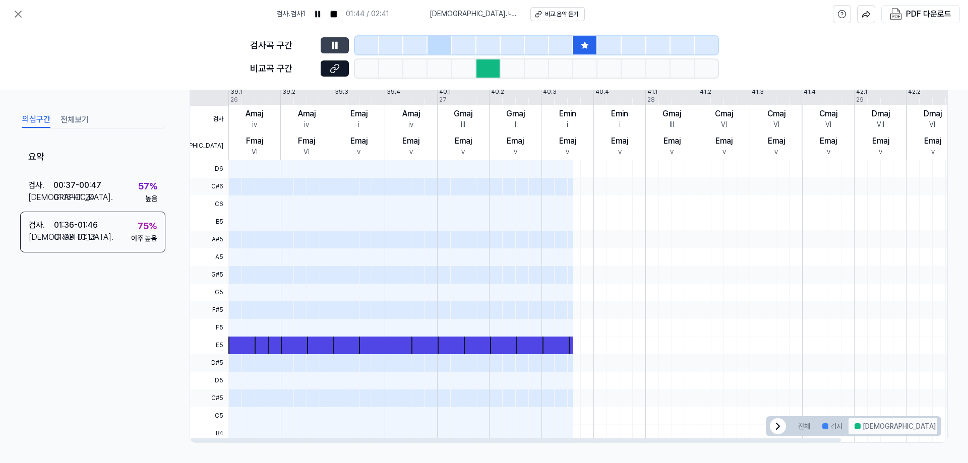
click at [868, 426] on button "[DEMOGRAPHIC_DATA]" at bounding box center [895, 427] width 93 height 16
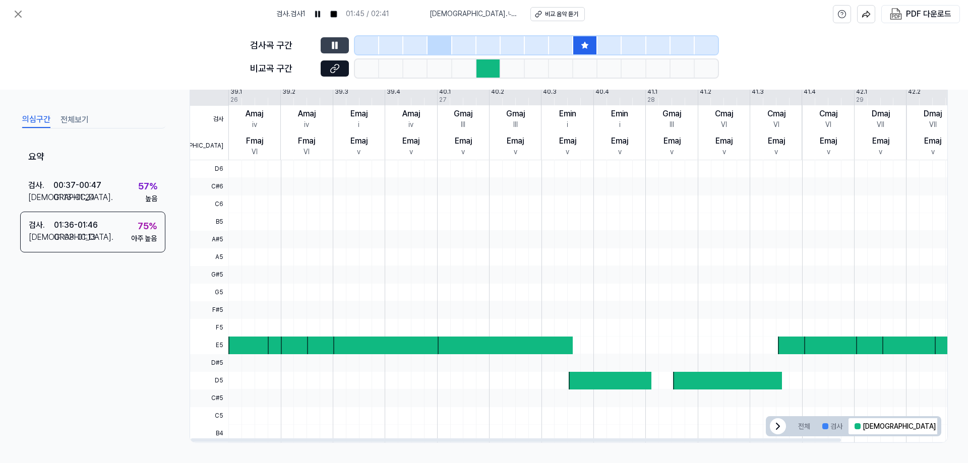
click at [942, 427] on button "겹치는 부분" at bounding box center [968, 427] width 52 height 16
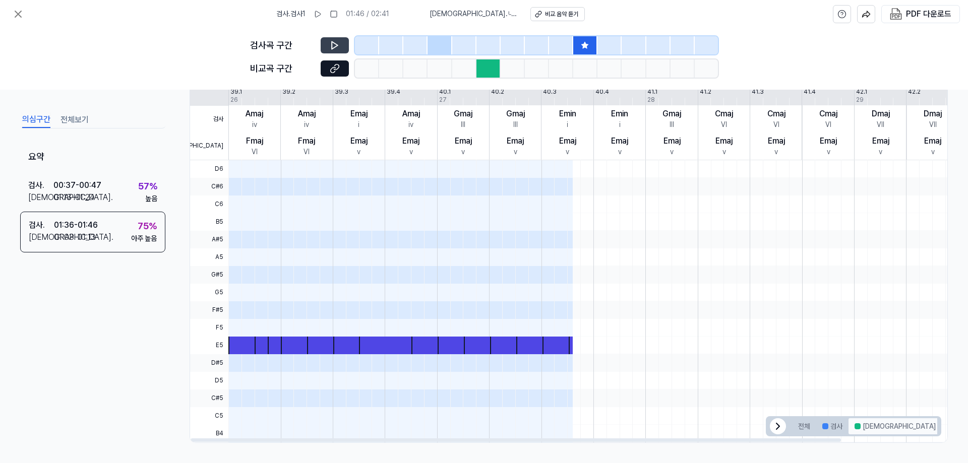
click at [867, 431] on button "[DEMOGRAPHIC_DATA]" at bounding box center [895, 427] width 93 height 16
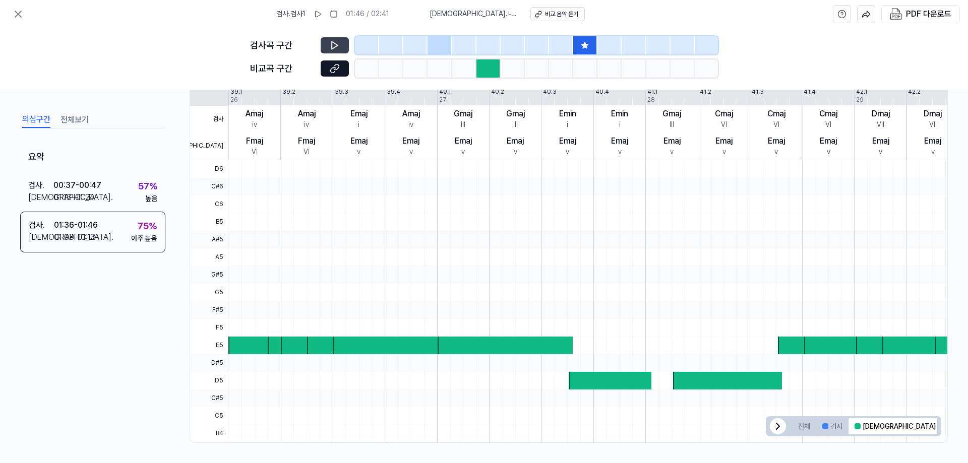
click at [327, 49] on button at bounding box center [335, 45] width 28 height 16
click at [265, 305] on div at bounding box center [644, 311] width 833 height 18
click at [271, 321] on div at bounding box center [644, 328] width 833 height 18
click at [334, 67] on icon at bounding box center [335, 69] width 10 height 10
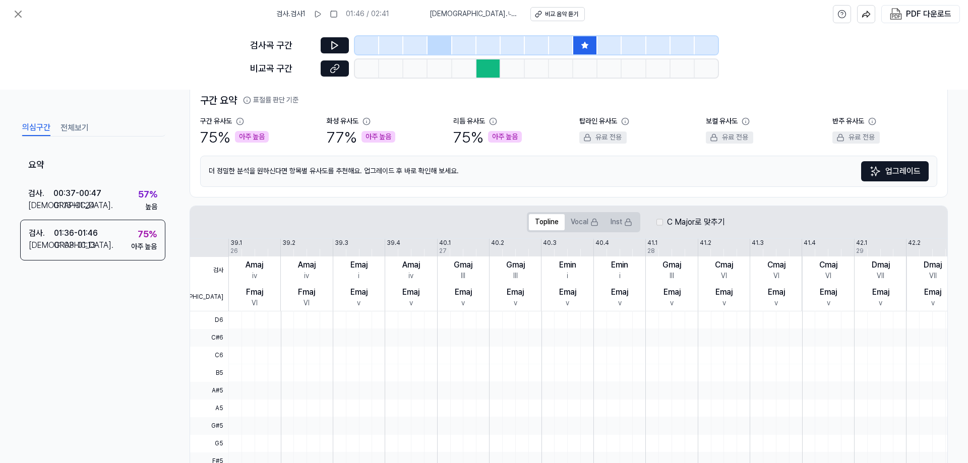
click at [491, 70] on div at bounding box center [489, 69] width 24 height 18
drag, startPoint x: 405, startPoint y: 174, endPoint x: 453, endPoint y: 170, distance: 47.6
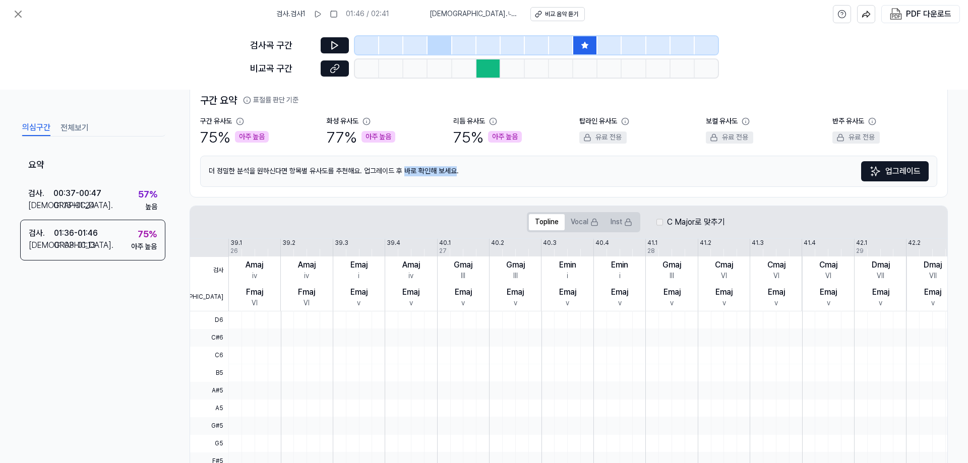
click at [453, 170] on div "더 정밀한 분석을 원하신다면 항목별 유사도를 추천해요. 업그레이드 후 바로 확인해 보세요. 업그레이드" at bounding box center [568, 171] width 737 height 31
click at [453, 171] on div "더 정밀한 분석을 원하신다면 항목별 유사도를 추천해요. 업그레이드 후 바로 확인해 보세요. 업그레이드" at bounding box center [568, 171] width 737 height 31
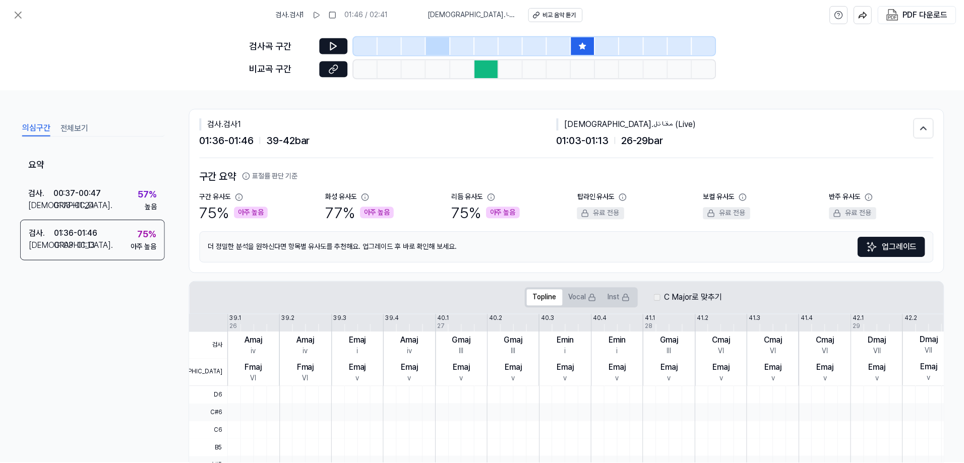
scroll to position [0, 0]
click at [890, 249] on button "업그레이드" at bounding box center [895, 249] width 68 height 20
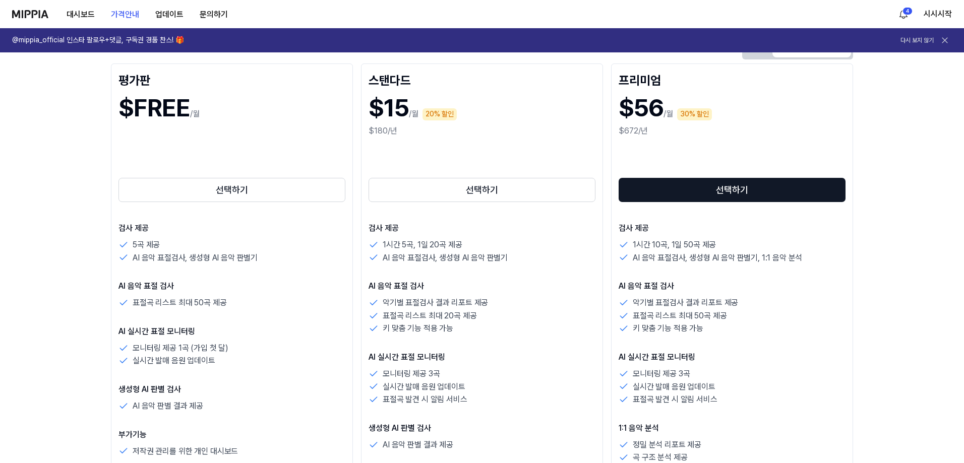
scroll to position [101, 0]
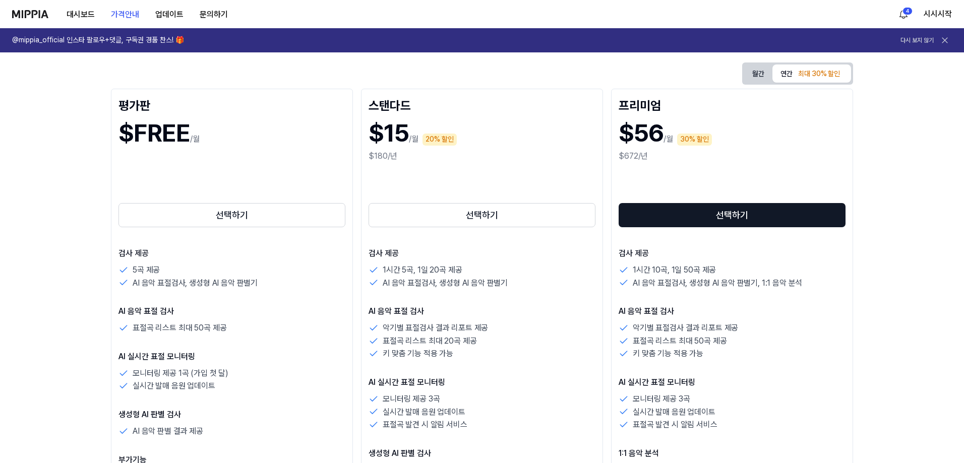
click at [764, 67] on button "월간" at bounding box center [758, 74] width 28 height 16
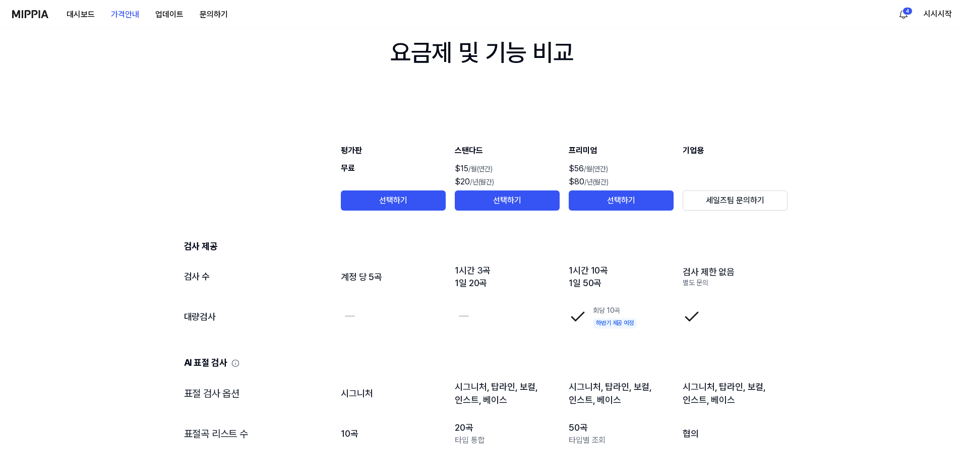
scroll to position [137, 0]
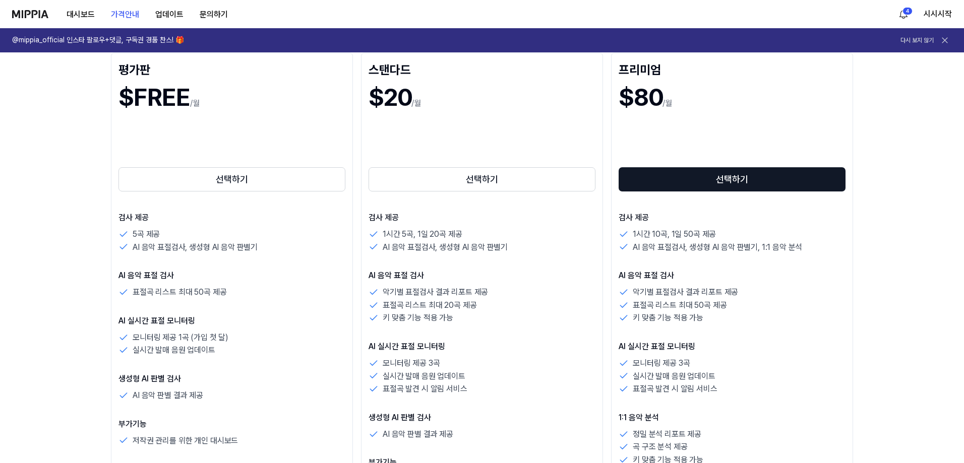
drag, startPoint x: 517, startPoint y: 373, endPoint x: 546, endPoint y: 165, distance: 209.7
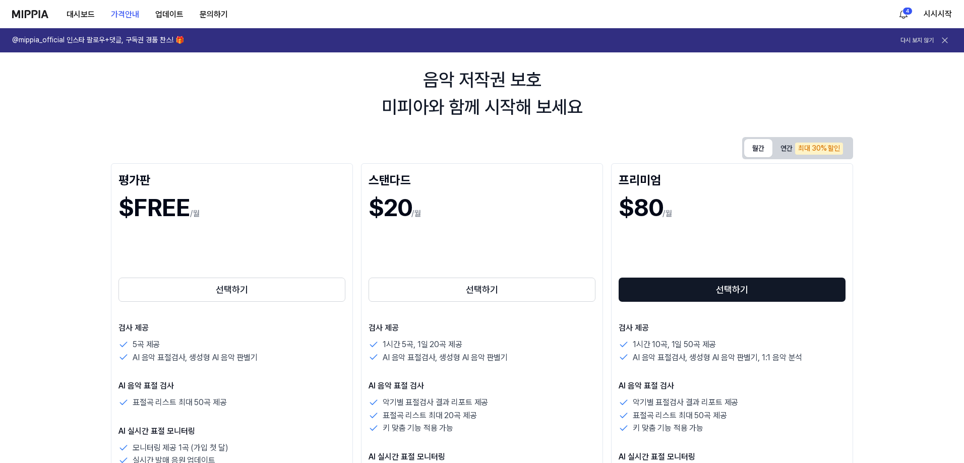
scroll to position [0, 0]
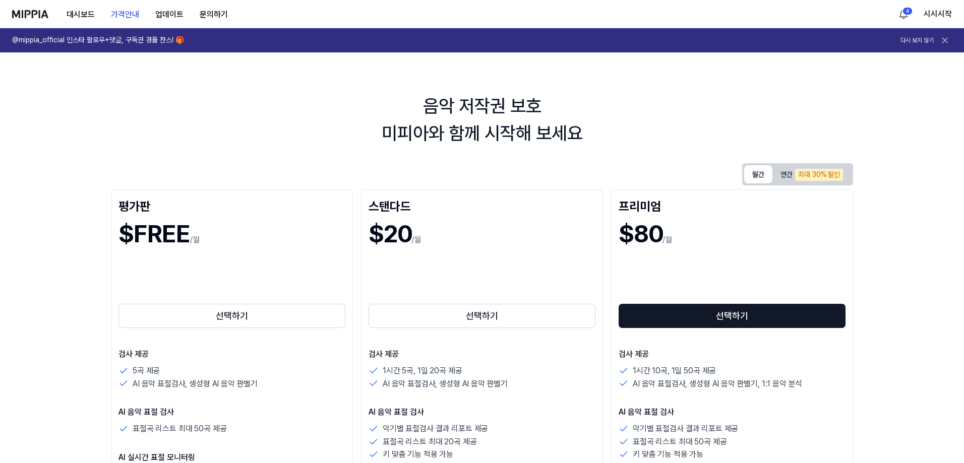
click at [507, 243] on div "$20 /월" at bounding box center [482, 234] width 227 height 34
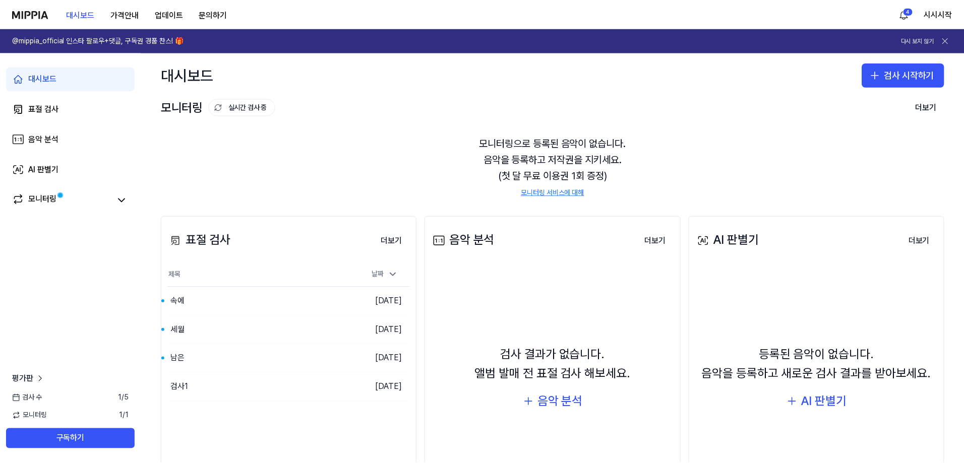
scroll to position [50, 0]
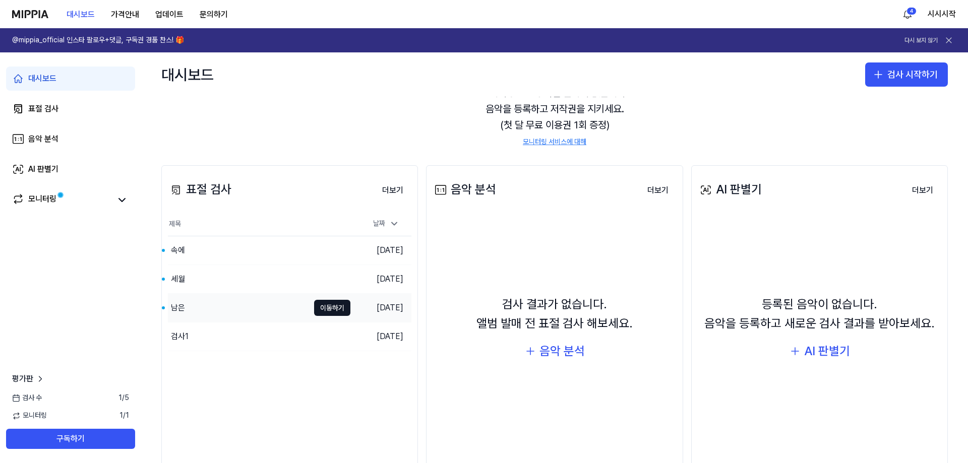
click at [239, 307] on div "남은" at bounding box center [238, 308] width 141 height 28
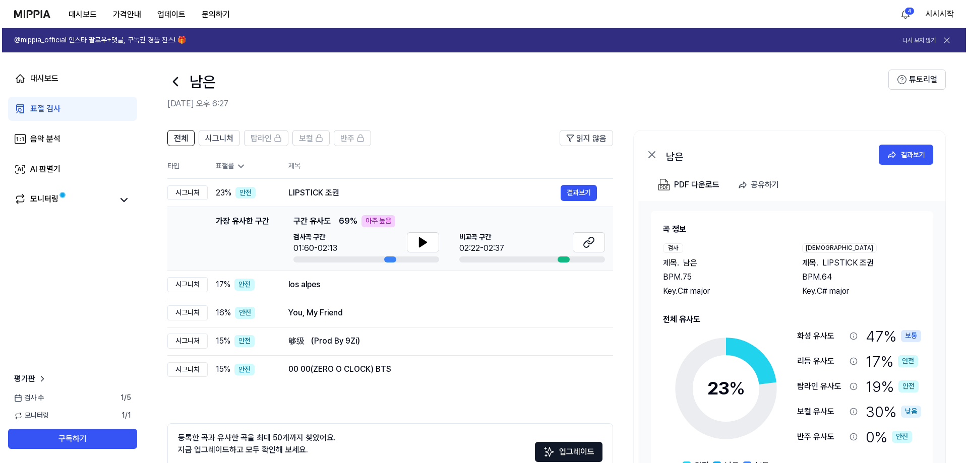
scroll to position [0, 0]
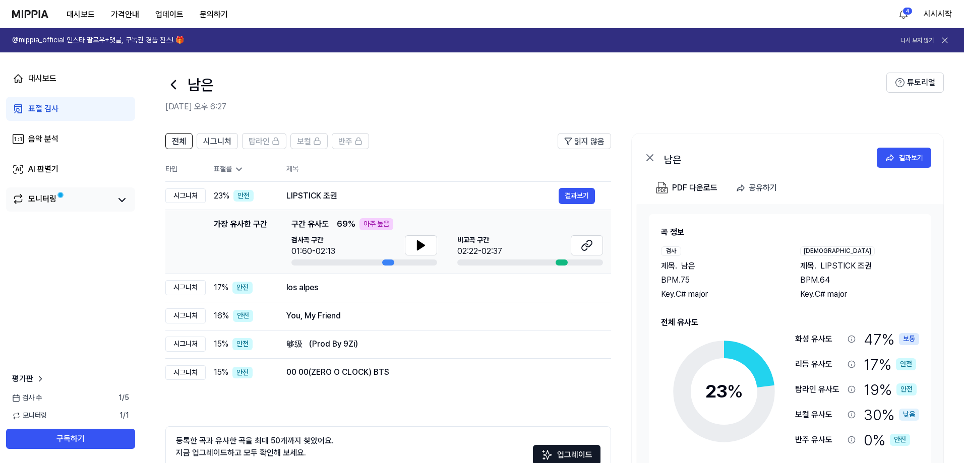
click at [94, 205] on link "모니터링" at bounding box center [61, 200] width 99 height 14
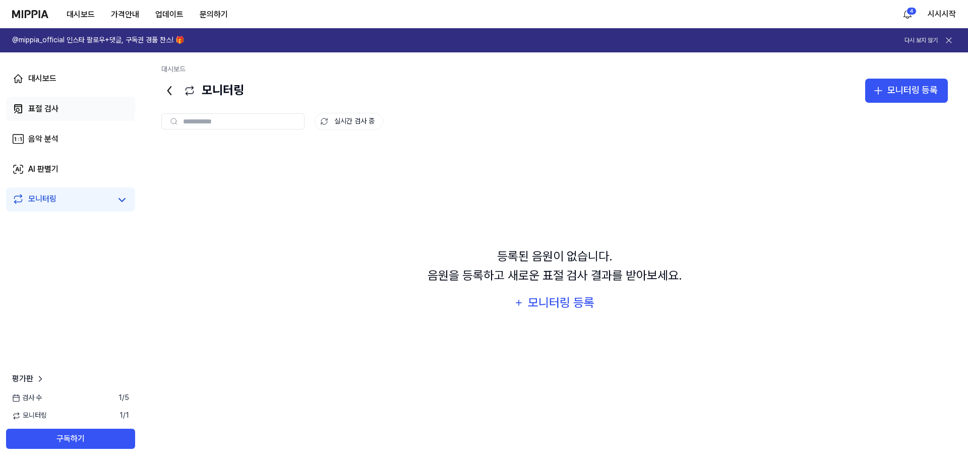
click at [76, 112] on link "표절 검사" at bounding box center [70, 109] width 129 height 24
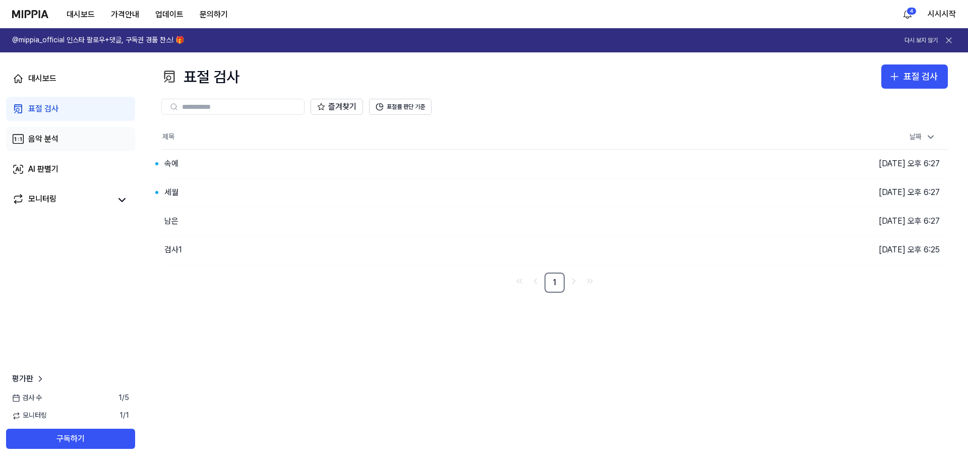
click at [70, 138] on link "음악 분석" at bounding box center [70, 139] width 129 height 24
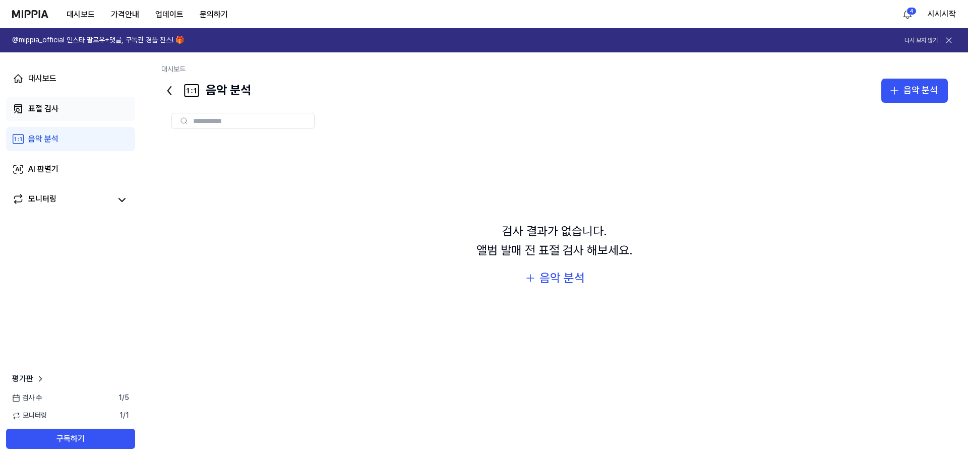
click at [69, 114] on link "표절 검사" at bounding box center [70, 109] width 129 height 24
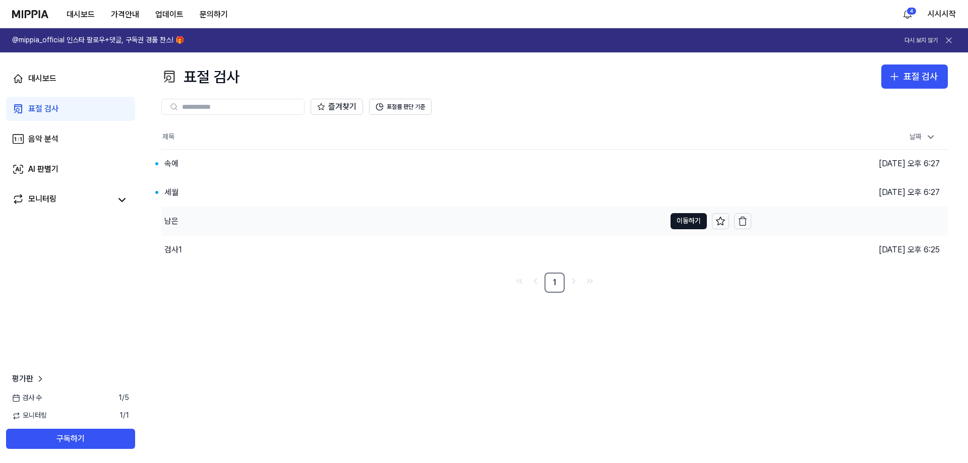
click at [214, 220] on div "남은" at bounding box center [413, 221] width 504 height 28
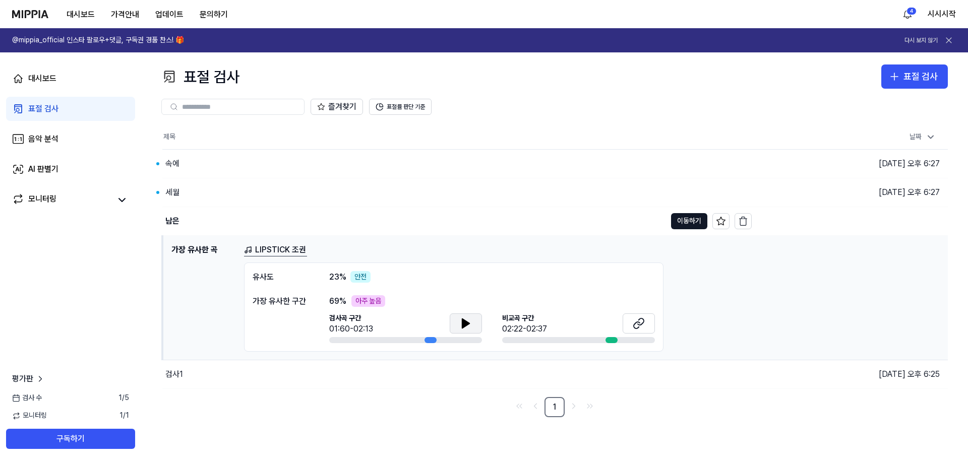
click at [464, 327] on icon at bounding box center [465, 323] width 7 height 9
click at [466, 326] on icon at bounding box center [466, 324] width 12 height 12
click at [636, 325] on icon at bounding box center [639, 324] width 12 height 12
click at [469, 318] on icon at bounding box center [466, 324] width 12 height 12
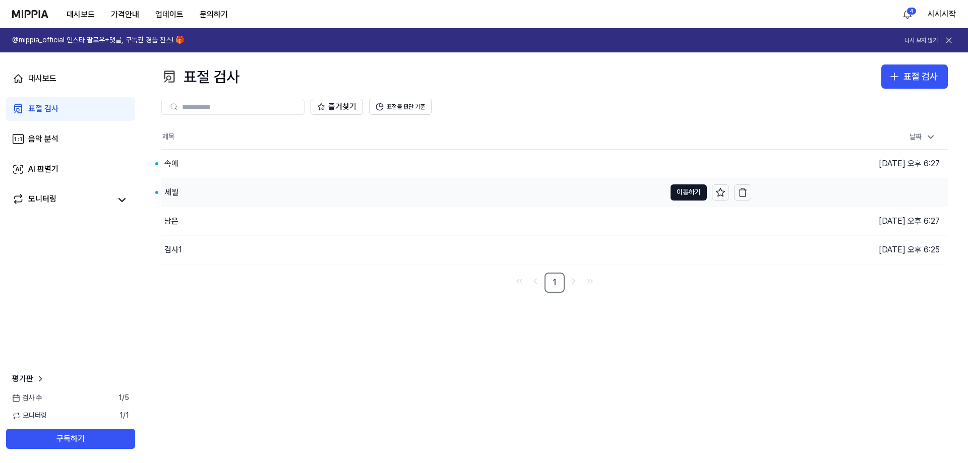
click at [186, 187] on div "세월" at bounding box center [413, 193] width 504 height 28
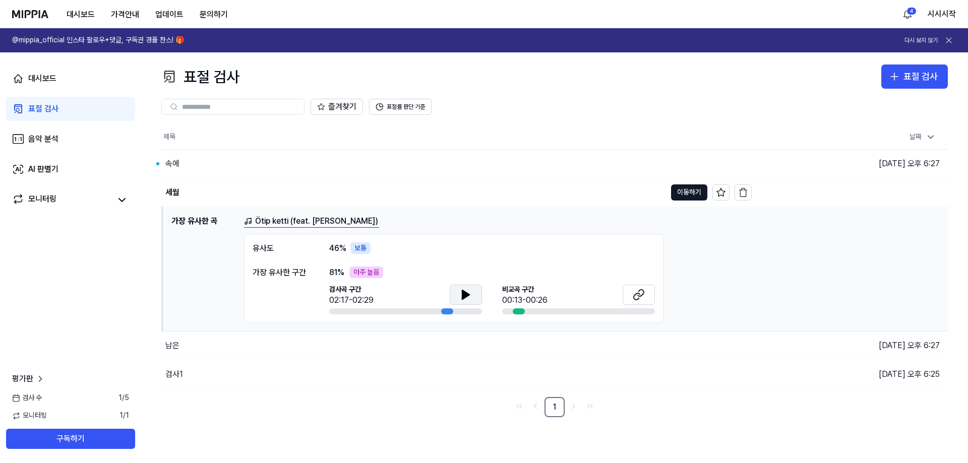
click at [462, 297] on icon at bounding box center [465, 294] width 7 height 9
click at [471, 293] on icon at bounding box center [466, 295] width 12 height 12
click at [637, 290] on icon at bounding box center [639, 295] width 12 height 12
click at [455, 294] on button at bounding box center [466, 295] width 32 height 20
click at [467, 291] on icon at bounding box center [468, 294] width 2 height 8
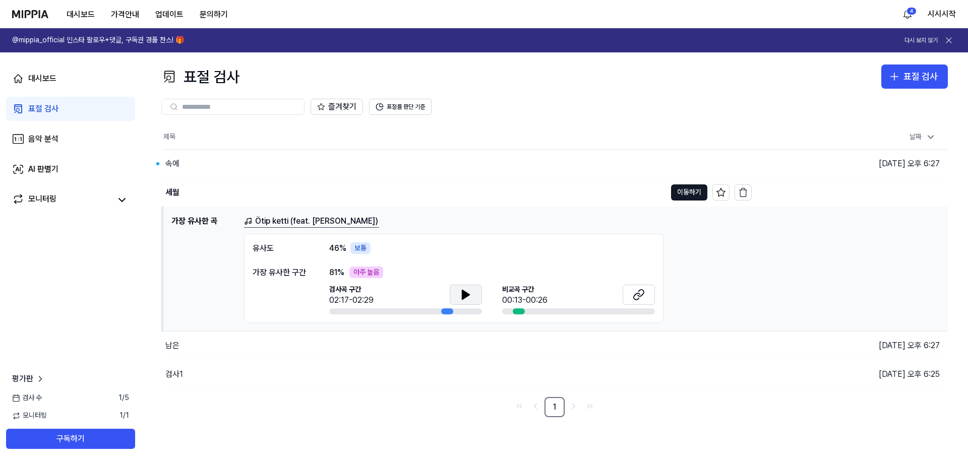
click at [467, 289] on icon at bounding box center [466, 295] width 12 height 12
click at [417, 100] on button "표절률 판단 기준" at bounding box center [400, 107] width 63 height 16
click at [410, 105] on button "표절률 판단 기준" at bounding box center [400, 107] width 63 height 16
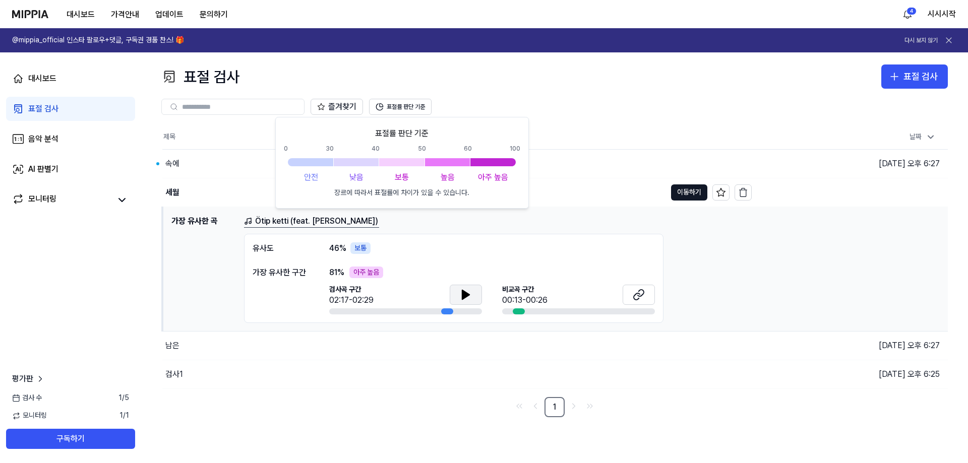
click at [486, 92] on div "즐겨찾기 표절률 판단 기준" at bounding box center [554, 107] width 787 height 36
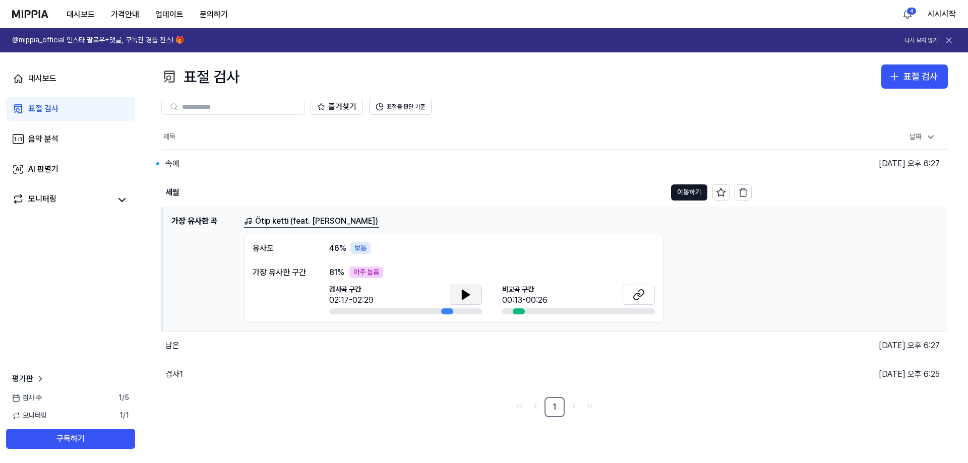
click at [465, 297] on icon at bounding box center [465, 294] width 7 height 9
click at [467, 293] on icon at bounding box center [468, 294] width 2 height 8
click at [469, 288] on button at bounding box center [466, 295] width 32 height 20
click at [176, 158] on div "속에" at bounding box center [172, 164] width 14 height 12
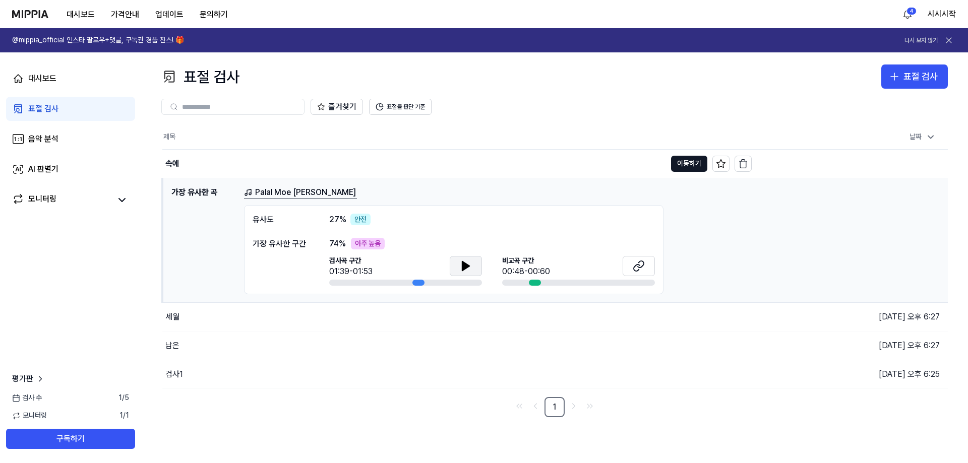
click at [475, 262] on button at bounding box center [466, 266] width 32 height 20
click at [469, 263] on icon at bounding box center [466, 266] width 12 height 12
click at [641, 264] on icon at bounding box center [639, 266] width 12 height 12
click at [465, 265] on icon at bounding box center [465, 266] width 7 height 9
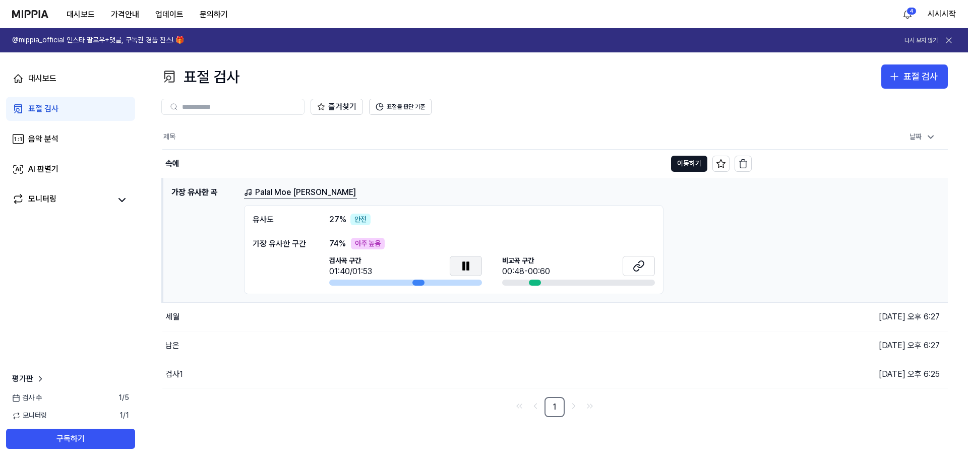
click at [465, 265] on icon at bounding box center [464, 266] width 2 height 8
click at [521, 141] on th "제목" at bounding box center [456, 137] width 589 height 24
click at [53, 75] on div "대시보드" at bounding box center [42, 79] width 28 height 12
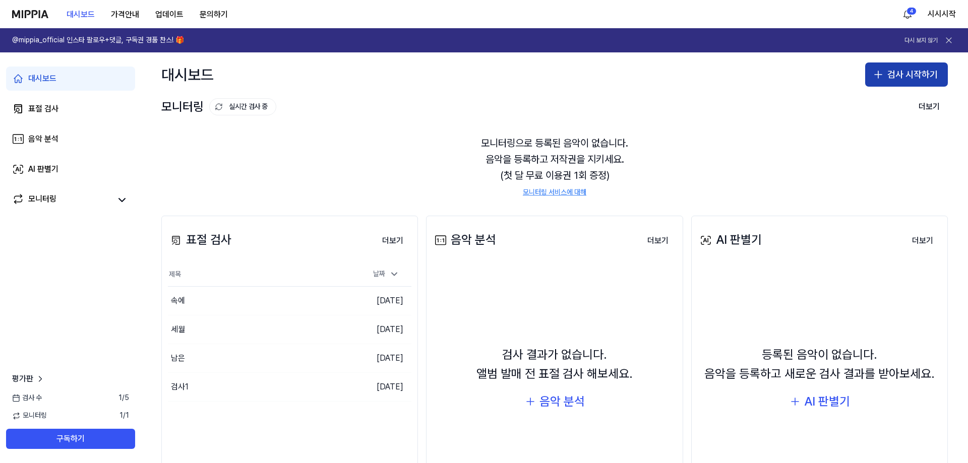
click at [914, 68] on button "검사 시작하기" at bounding box center [906, 75] width 83 height 24
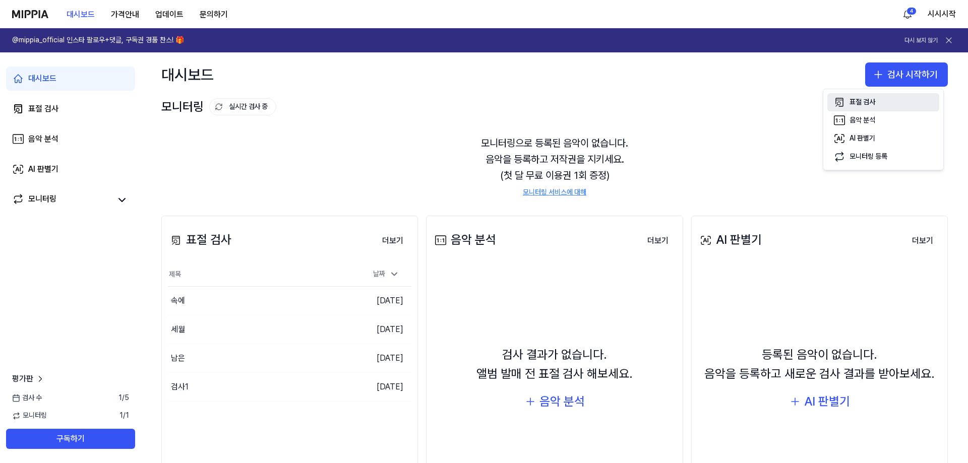
click at [888, 105] on button "표절 검사" at bounding box center [883, 102] width 112 height 18
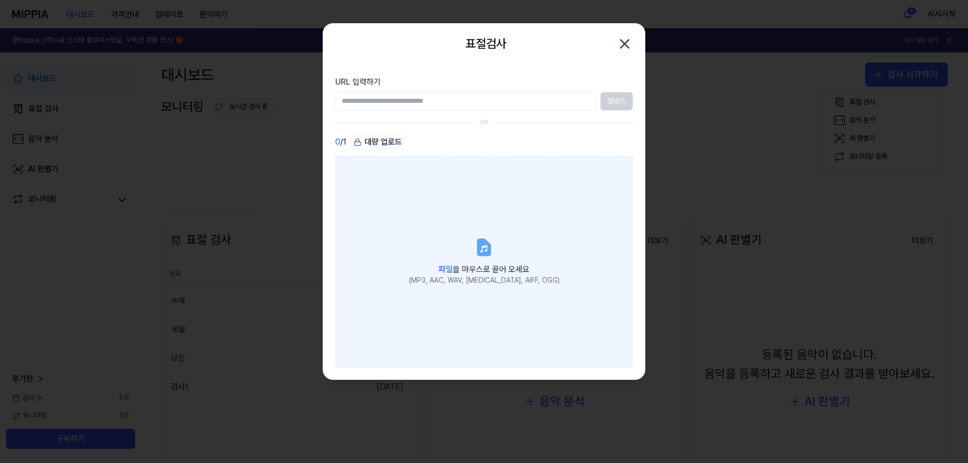
click at [509, 270] on span "파일 을 마우스로 끌어 오세요" at bounding box center [484, 270] width 91 height 10
click at [0, 0] on input "파일 을 마우스로 끌어 오세요 (MP3, AAC, WAV, FLAC, AIFF, OGG)" at bounding box center [0, 0] width 0 height 0
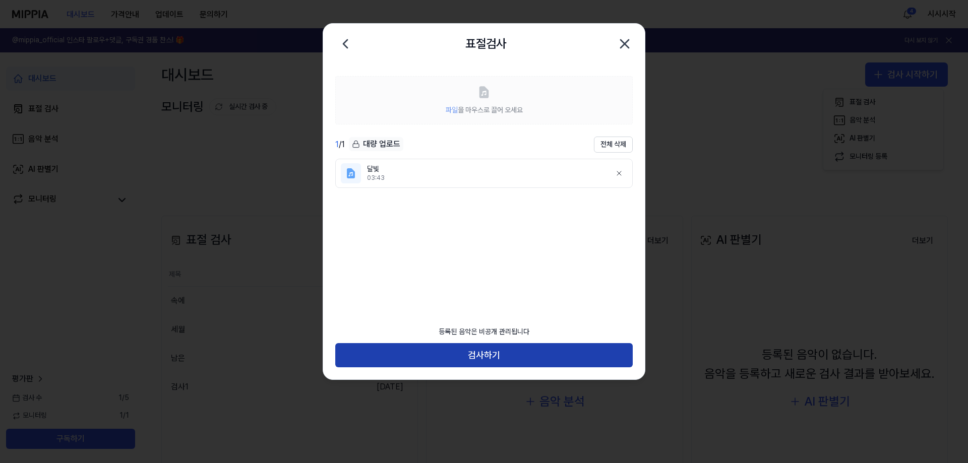
click at [493, 352] on button "검사하기" at bounding box center [484, 355] width 298 height 24
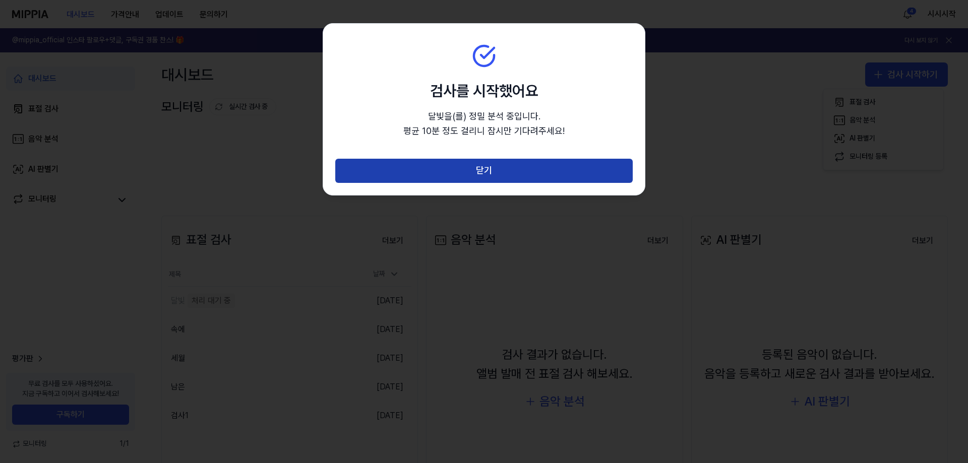
click at [452, 168] on button "닫기" at bounding box center [484, 171] width 298 height 24
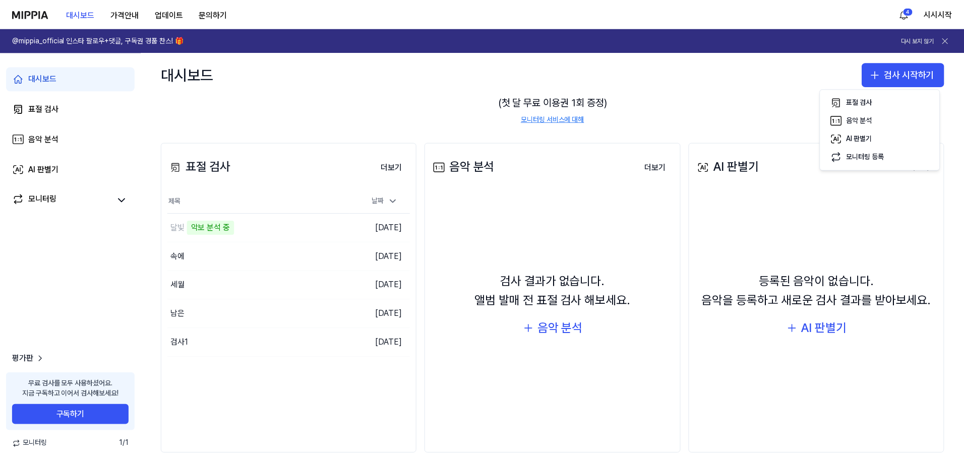
scroll to position [84, 0]
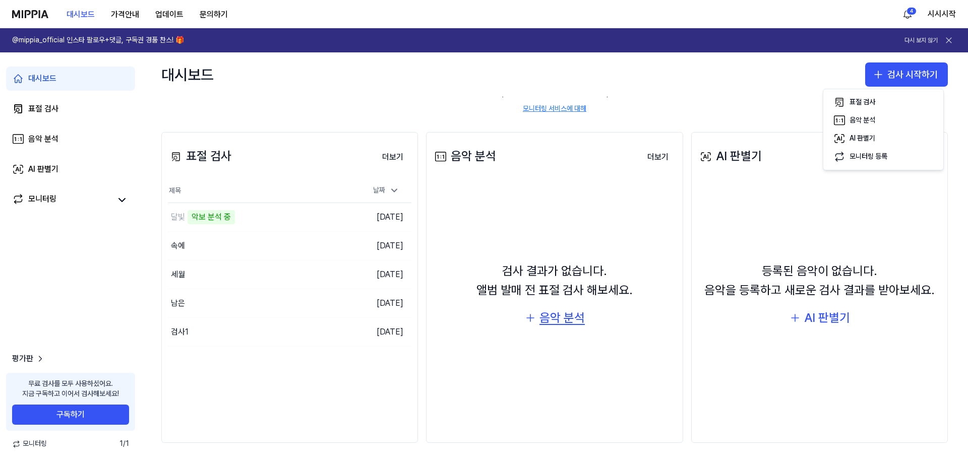
click at [561, 322] on div "음악 분석" at bounding box center [562, 318] width 45 height 19
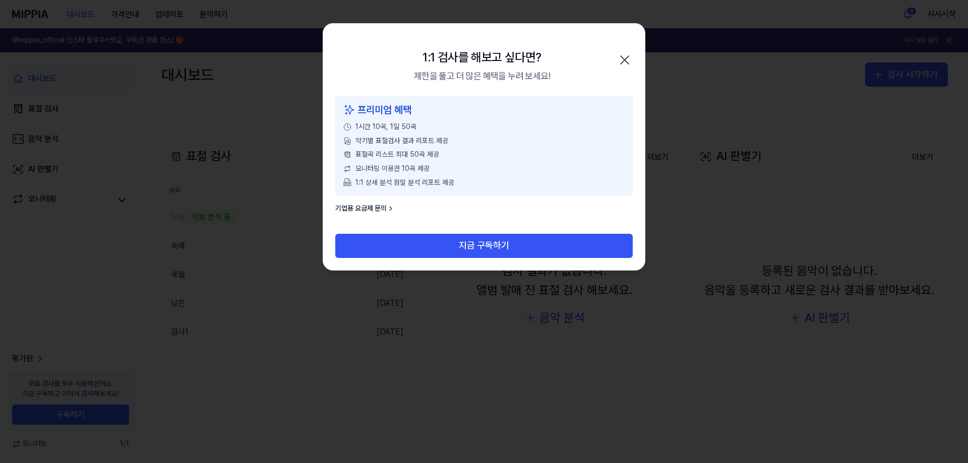
click at [623, 39] on div "1:1 검사를 해보고 싶다면? 제한을 풀고 더 많은 혜택을 누려 보세요! 닫기" at bounding box center [484, 60] width 322 height 72
click at [628, 50] on div "1:1 검사를 해보고 싶다면? 제한을 풀고 더 많은 혜택을 누려 보세요! 닫기" at bounding box center [484, 60] width 322 height 72
click at [627, 52] on div "1:1 검사를 해보고 싶다면? 제한을 풀고 더 많은 혜택을 누려 보세요! 닫기" at bounding box center [484, 60] width 322 height 72
click at [624, 59] on icon "button" at bounding box center [625, 60] width 8 height 8
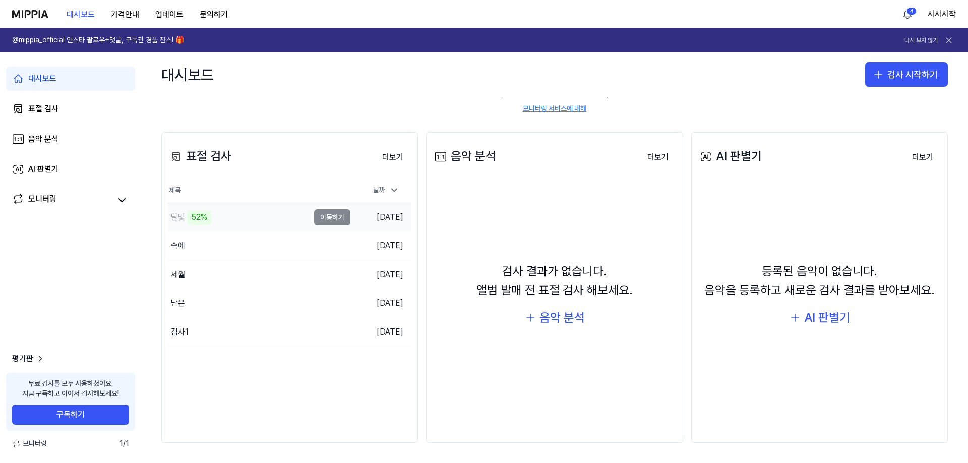
click at [283, 220] on div "달빛 52%" at bounding box center [238, 217] width 141 height 28
click at [186, 220] on div "달빛 53%" at bounding box center [189, 217] width 43 height 14
click at [163, 36] on h1 "@mippia_official 인스타 팔로우+댓글, 구독권 경품 찬스! 🎁" at bounding box center [98, 40] width 172 height 10
click at [278, 224] on div "달빛" at bounding box center [238, 217] width 141 height 28
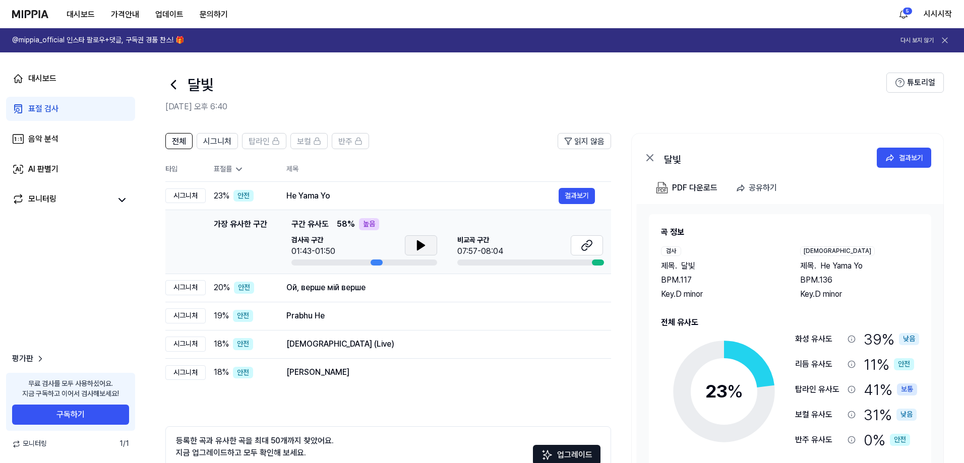
click at [426, 243] on icon at bounding box center [421, 246] width 12 height 12
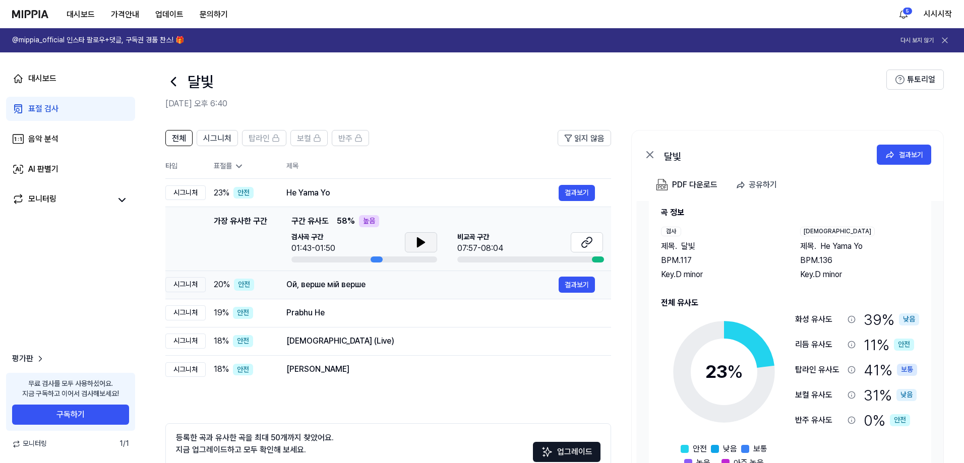
scroll to position [0, 0]
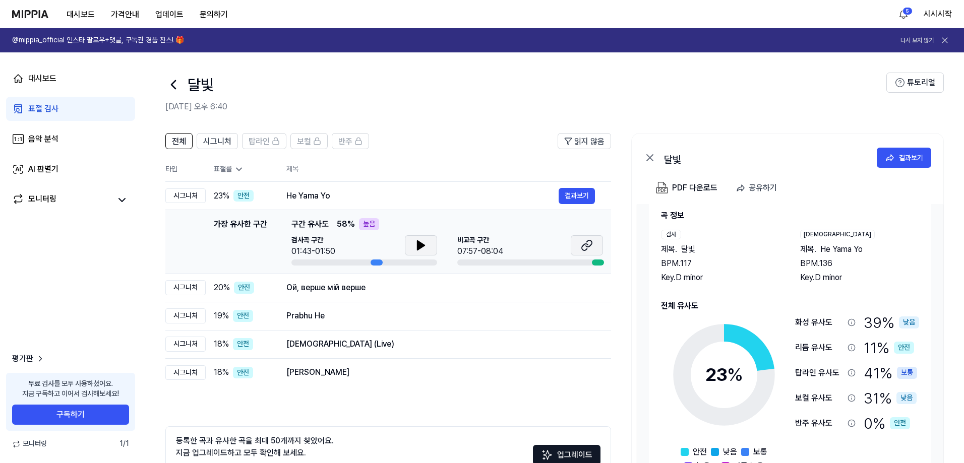
click at [591, 247] on icon at bounding box center [587, 246] width 12 height 12
click at [428, 252] on button at bounding box center [421, 245] width 32 height 20
click at [218, 143] on span "시그니처" at bounding box center [217, 142] width 28 height 12
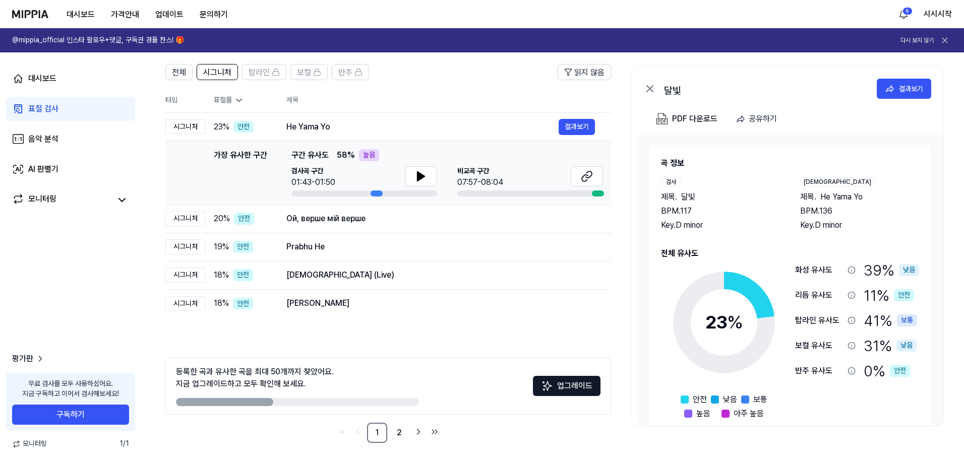
click at [899, 76] on div "달빛 결과보기" at bounding box center [788, 87] width 312 height 44
click at [903, 90] on div "결과보기" at bounding box center [911, 88] width 24 height 11
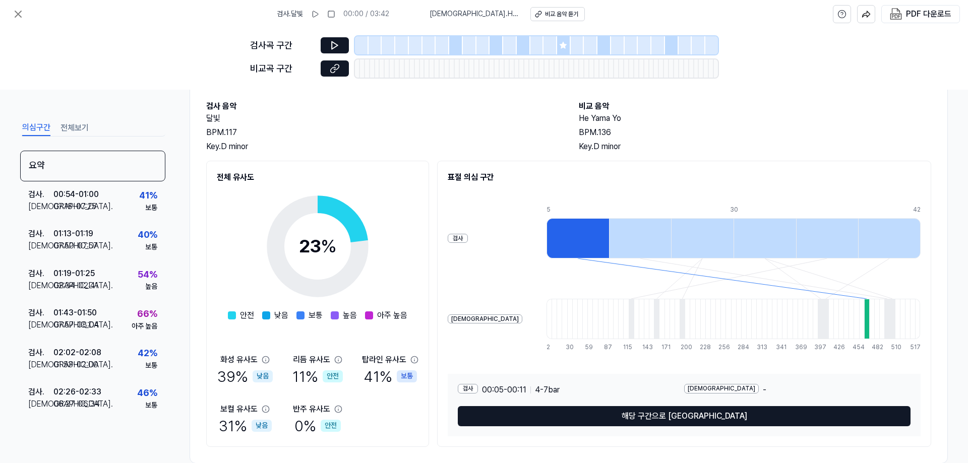
scroll to position [71, 0]
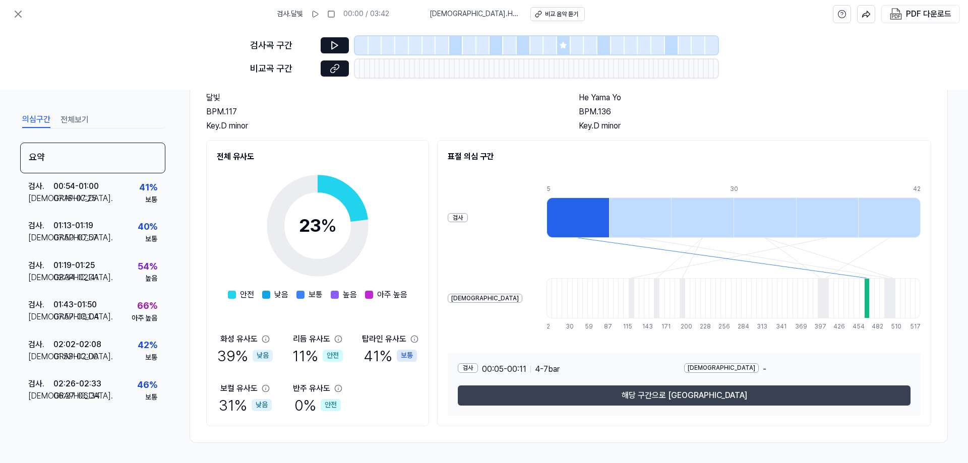
click at [630, 395] on button "해당 구간으로 [GEOGRAPHIC_DATA]" at bounding box center [684, 396] width 453 height 20
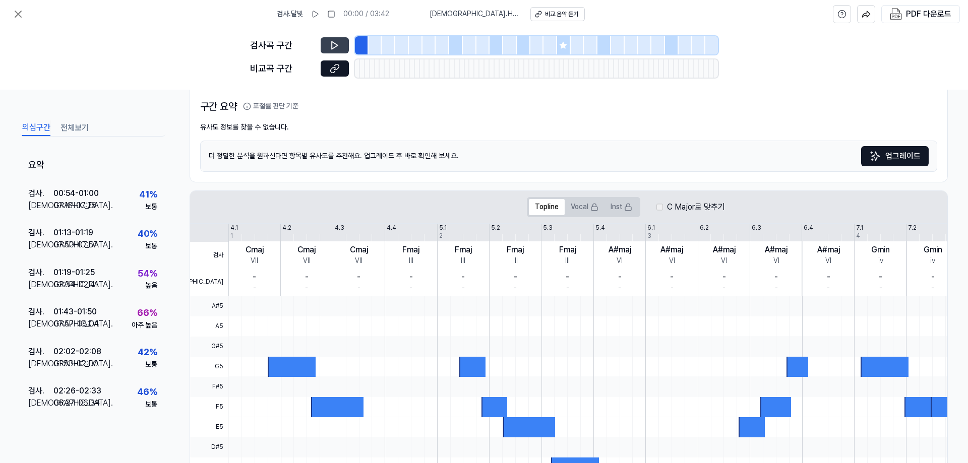
click at [335, 45] on icon at bounding box center [335, 45] width 10 height 10
click at [336, 45] on icon at bounding box center [337, 45] width 2 height 7
click at [337, 71] on icon at bounding box center [335, 69] width 10 height 10
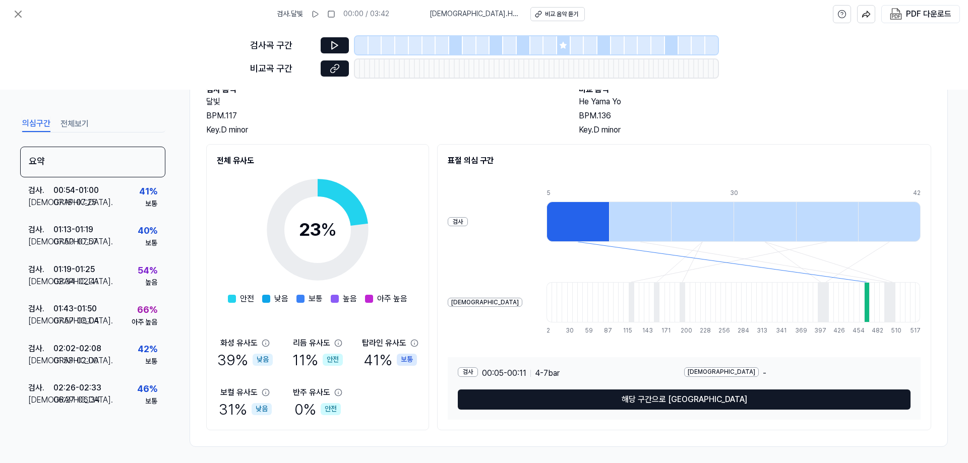
scroll to position [71, 0]
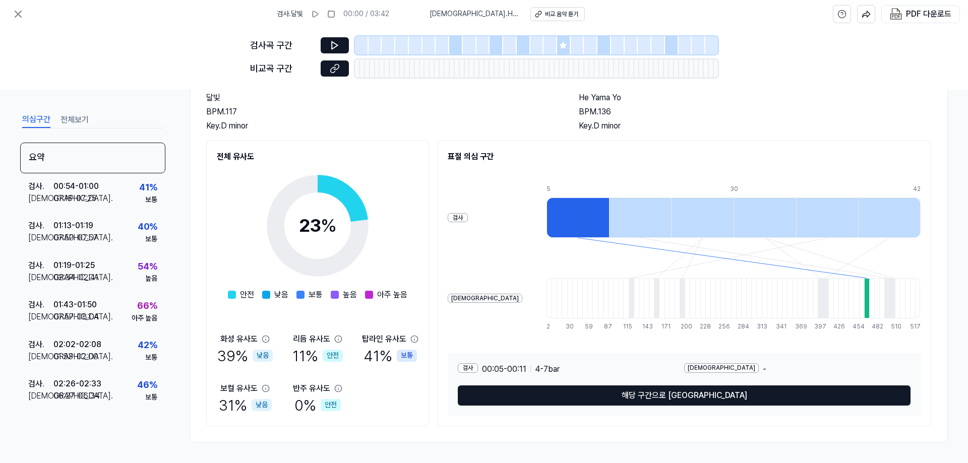
click at [869, 302] on div at bounding box center [871, 298] width 5 height 40
click at [114, 315] on div "검사 . 01:43 - 01:50 비교 . 07:57 - 08:04 66 % 아주 높음" at bounding box center [92, 311] width 145 height 39
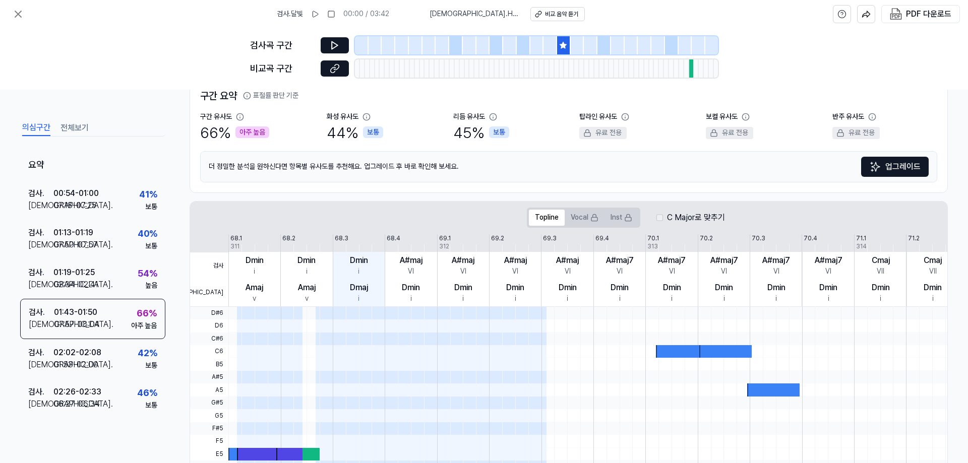
scroll to position [77, 0]
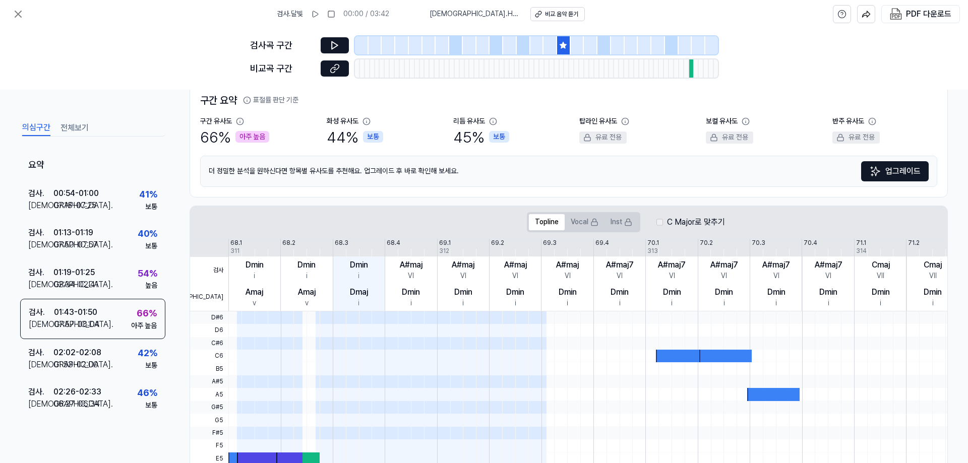
click at [691, 69] on div at bounding box center [691, 69] width 5 height 18
click at [329, 69] on button at bounding box center [335, 69] width 28 height 16
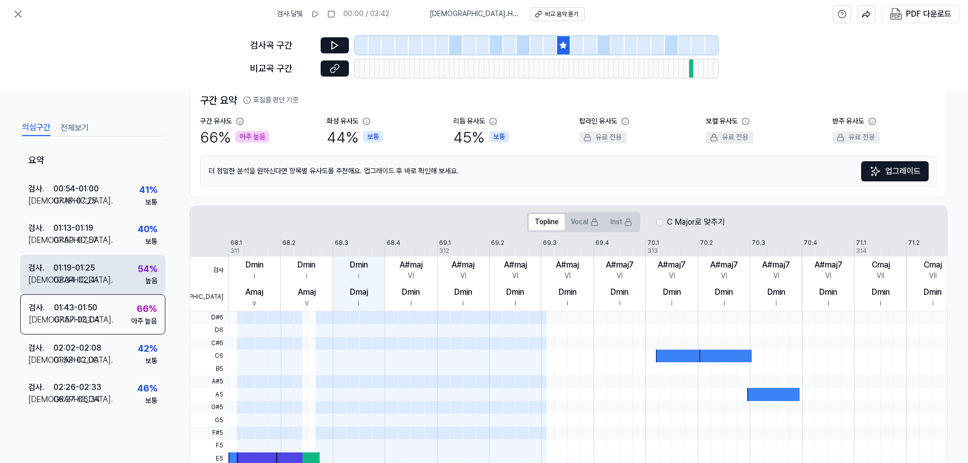
scroll to position [0, 0]
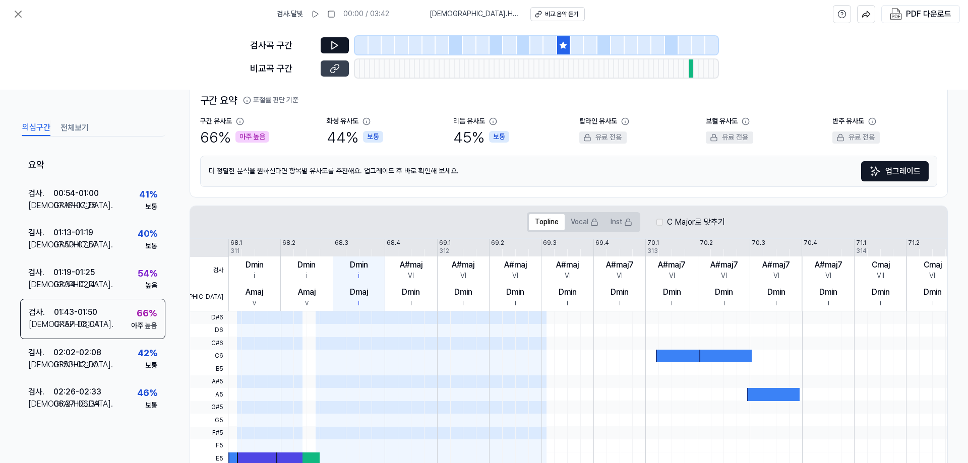
click at [345, 70] on button at bounding box center [335, 69] width 28 height 16
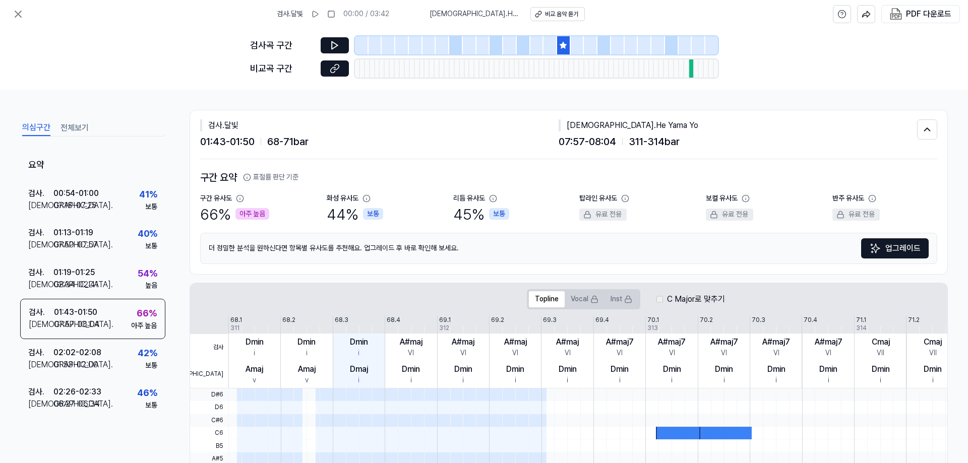
click at [76, 127] on button "전체보기" at bounding box center [75, 128] width 28 height 16
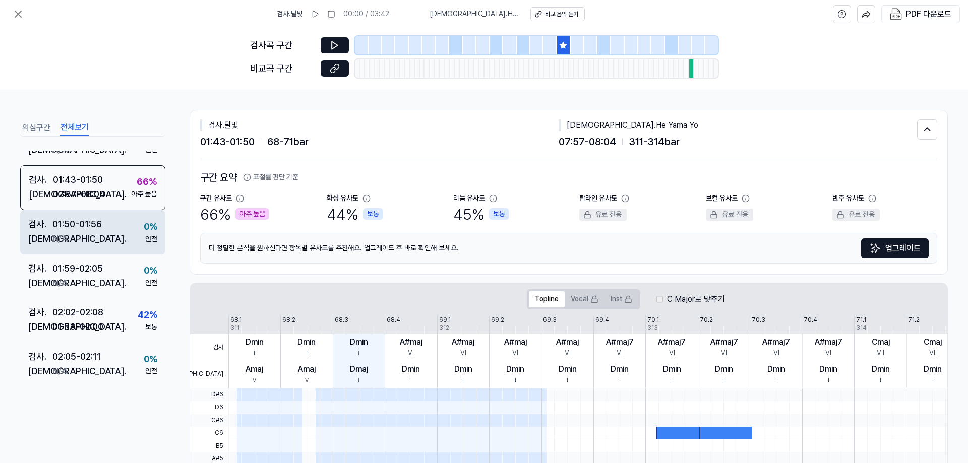
scroll to position [678, 0]
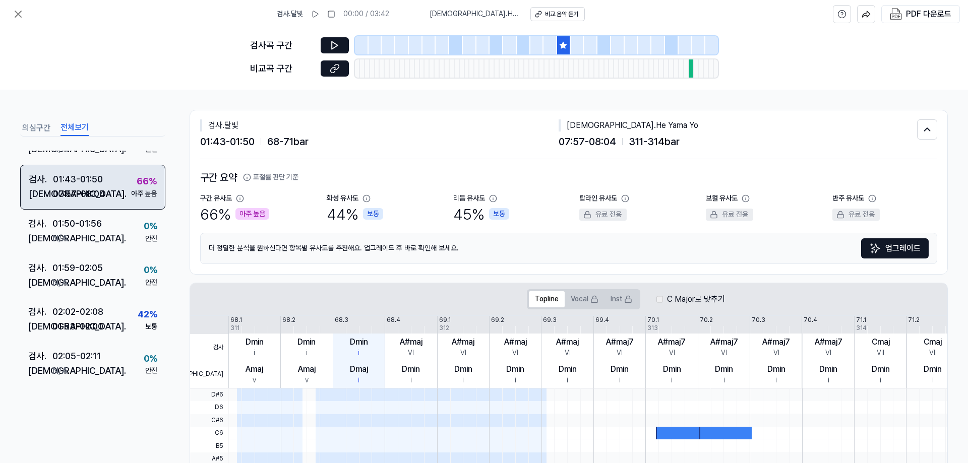
click at [111, 191] on div "검사 . 01:43 - 01:50 비교 . 07:57 - 08:04 66 % 아주 높음" at bounding box center [92, 187] width 145 height 45
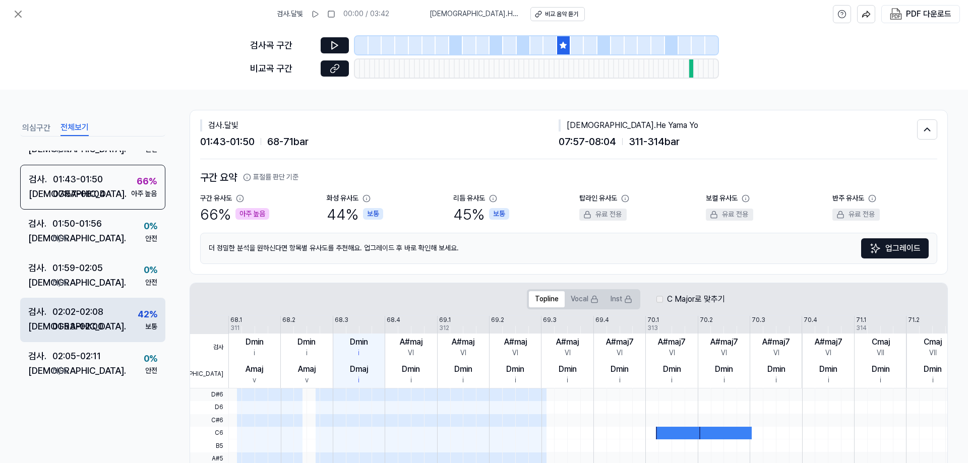
click at [128, 317] on div "검사 . 02:02 - 02:08 비교 . 01:53 - 02:00 42 % 보통" at bounding box center [92, 320] width 145 height 44
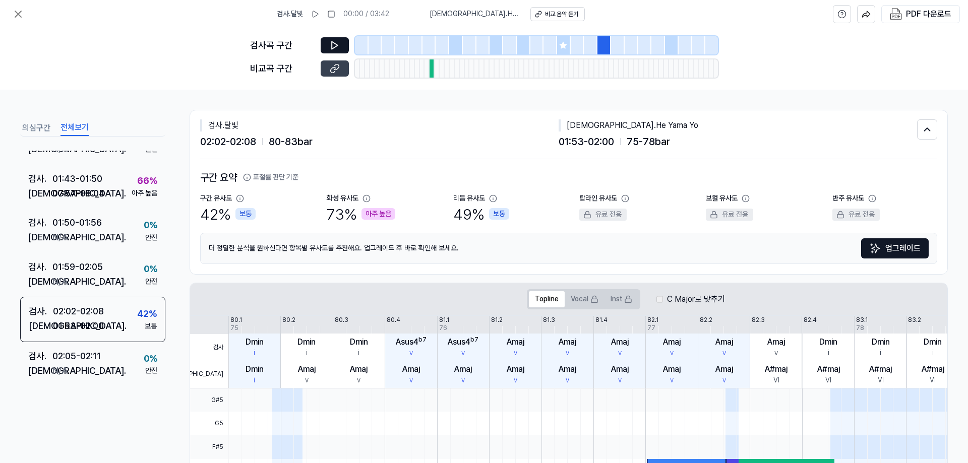
click at [341, 66] on button at bounding box center [335, 69] width 28 height 16
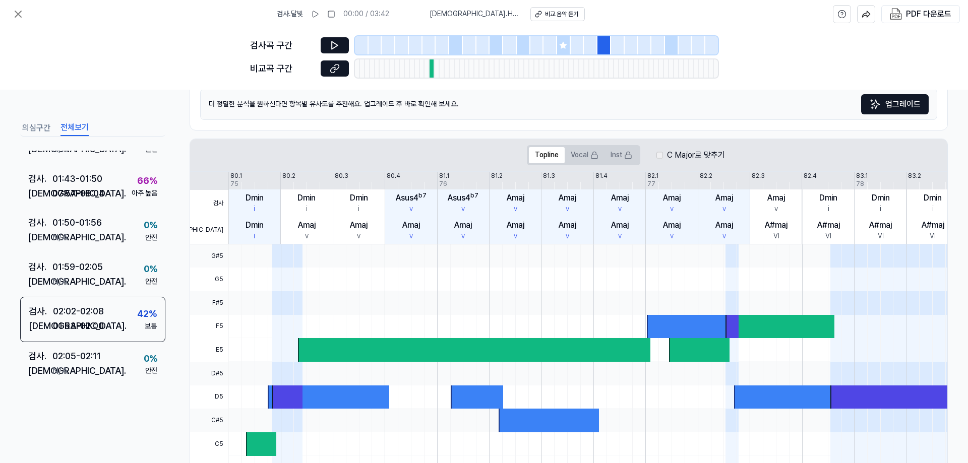
scroll to position [0, 0]
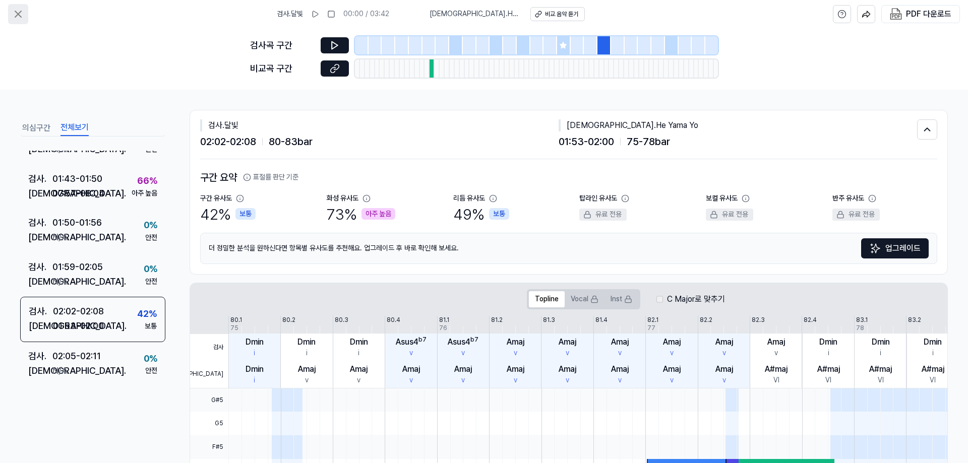
click at [18, 12] on icon at bounding box center [18, 14] width 12 height 12
click at [33, 136] on button "의심구간" at bounding box center [36, 128] width 28 height 16
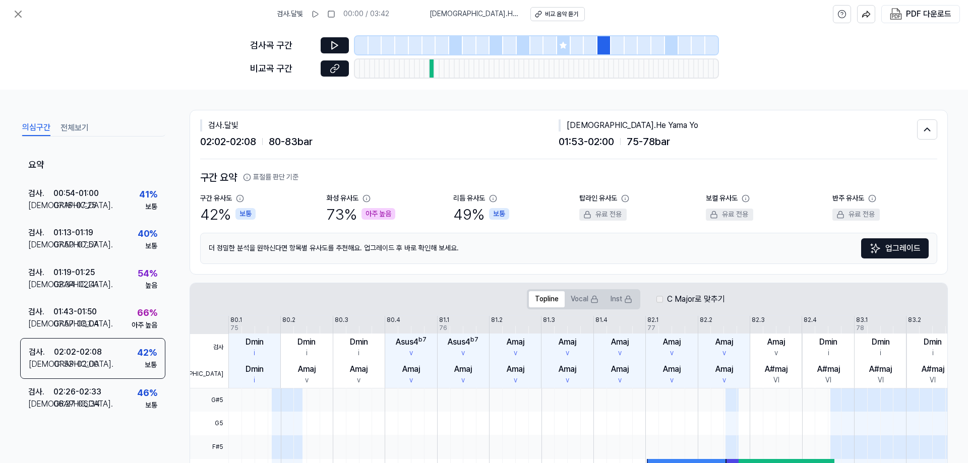
click at [38, 119] on div "의심구간 전체보기" at bounding box center [92, 127] width 145 height 19
click at [123, 282] on div "검사 . 01:19 - 01:25 비교 . 02:34 - 02:41 54 % 높음" at bounding box center [92, 279] width 145 height 39
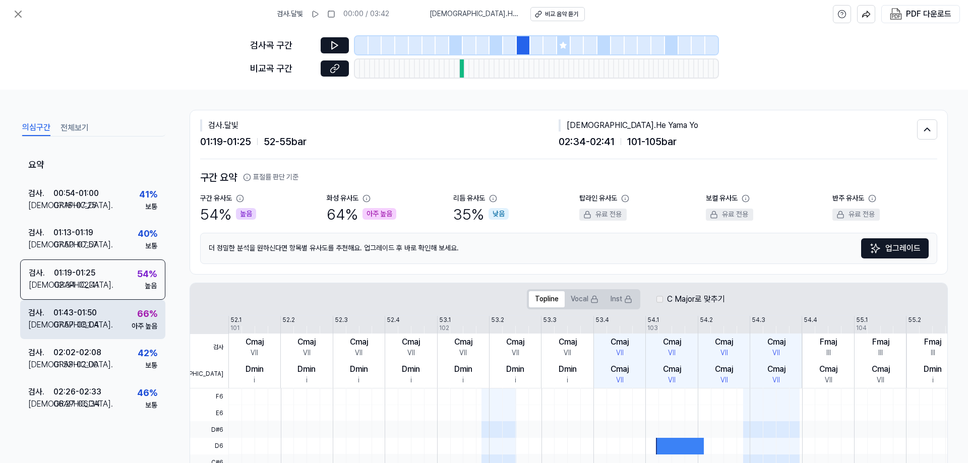
click at [122, 305] on div "검사 . 01:43 - 01:50 비교 . 07:57 - 08:04 66 % 아주 높음" at bounding box center [92, 319] width 145 height 39
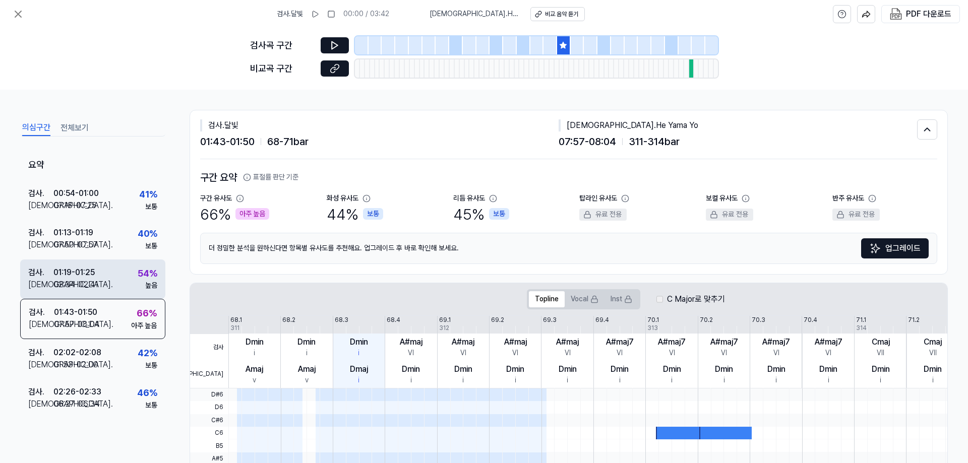
click at [111, 282] on div "검사 . 01:19 - 01:25 비교 . 02:34 - 02:41 54 % 높음" at bounding box center [92, 279] width 145 height 39
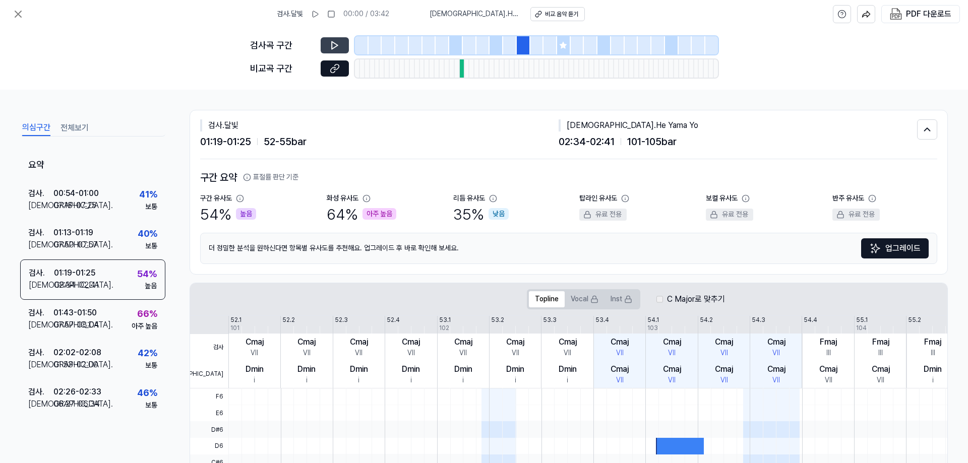
click at [335, 43] on icon at bounding box center [335, 45] width 10 height 10
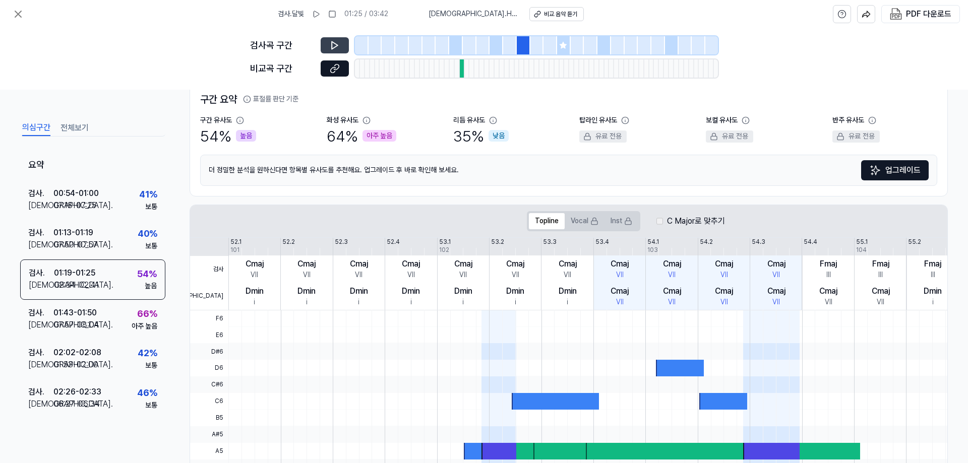
scroll to position [77, 0]
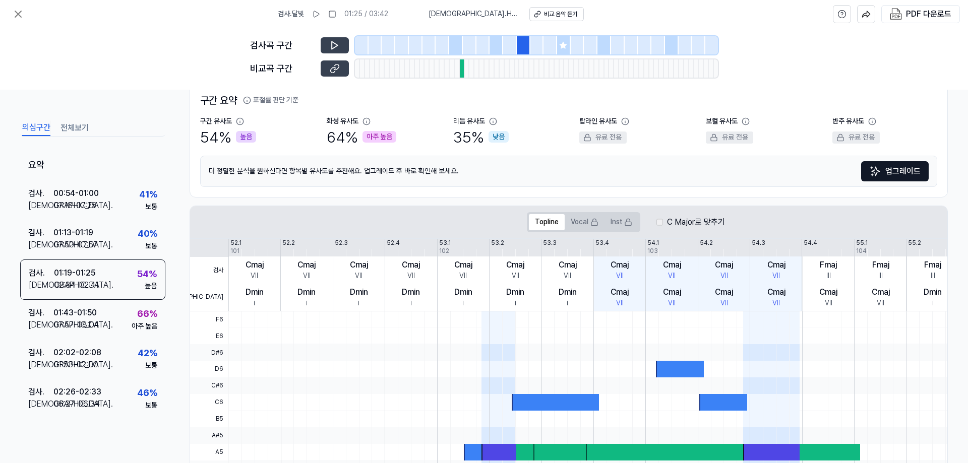
click at [334, 72] on icon at bounding box center [333, 70] width 5 height 6
